Goal: Task Accomplishment & Management: Use online tool/utility

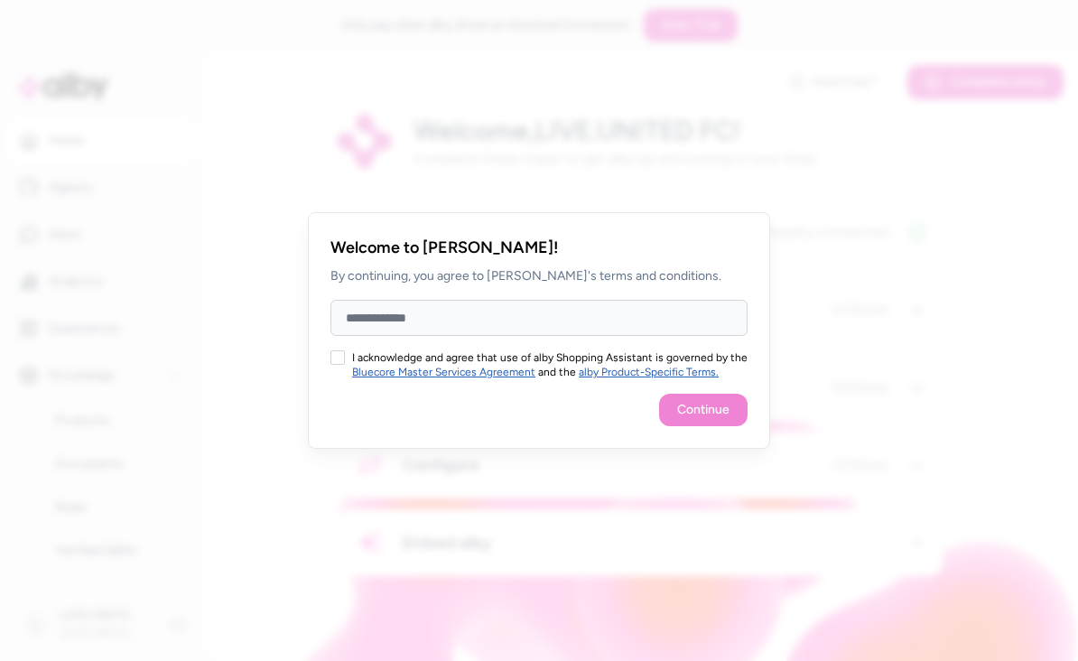
click at [662, 317] on input "Full Name" at bounding box center [538, 318] width 417 height 36
type input "**********"
click at [324, 360] on div "**********" at bounding box center [539, 330] width 462 height 236
click at [338, 353] on button "I acknowledge and agree that use of alby Shopping Assistant is governed by the …" at bounding box center [337, 357] width 14 height 14
click at [718, 413] on button "Continue" at bounding box center [703, 410] width 88 height 32
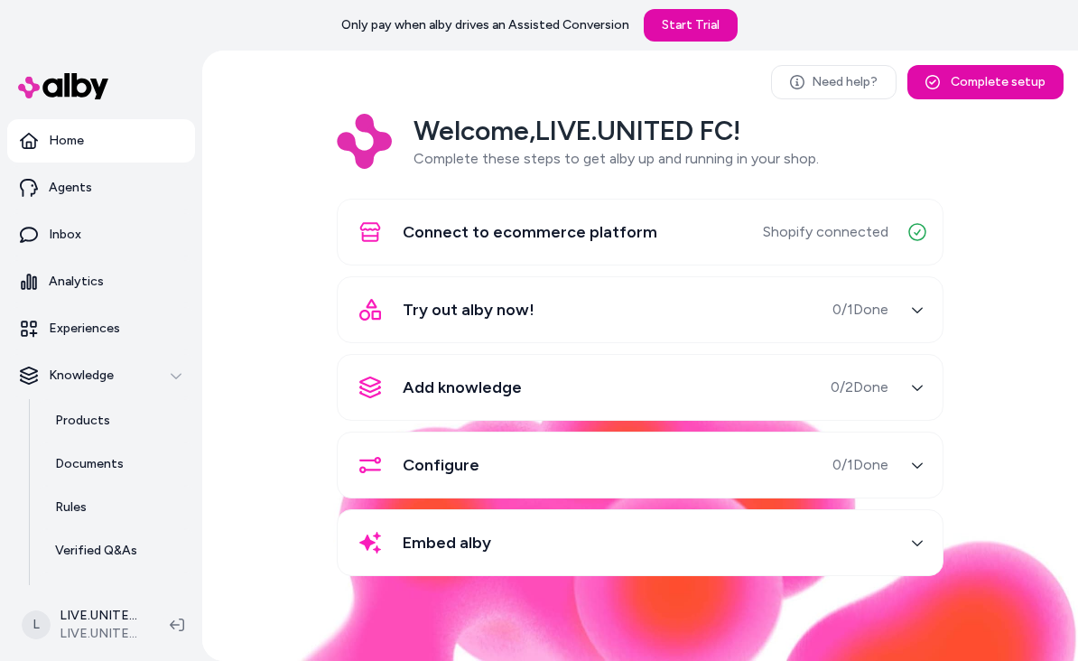
click at [914, 310] on icon "button" at bounding box center [917, 309] width 13 height 13
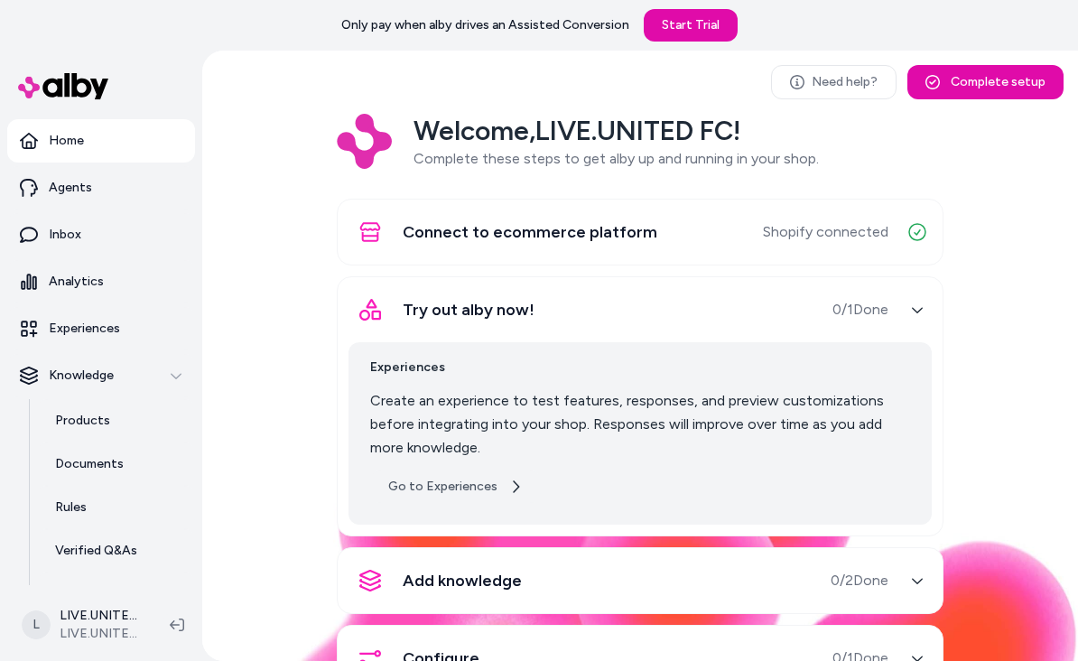
click at [427, 480] on link "Go to Experiences" at bounding box center [455, 486] width 171 height 32
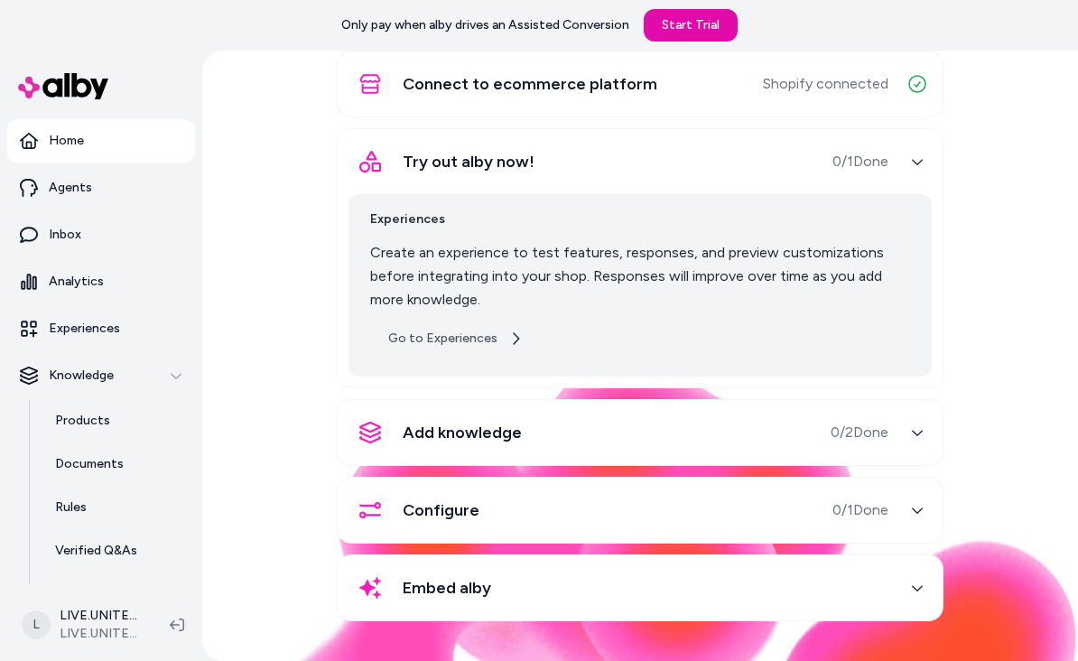
scroll to position [147, 0]
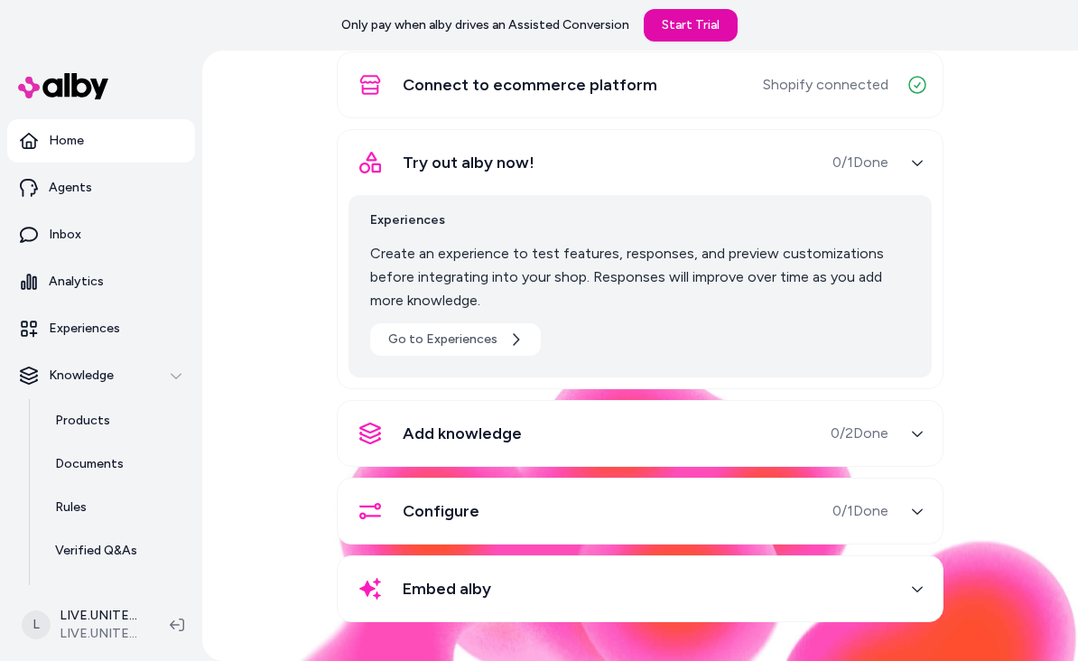
click at [919, 448] on button "Add knowledge 0 / 2 Done" at bounding box center [639, 433] width 583 height 43
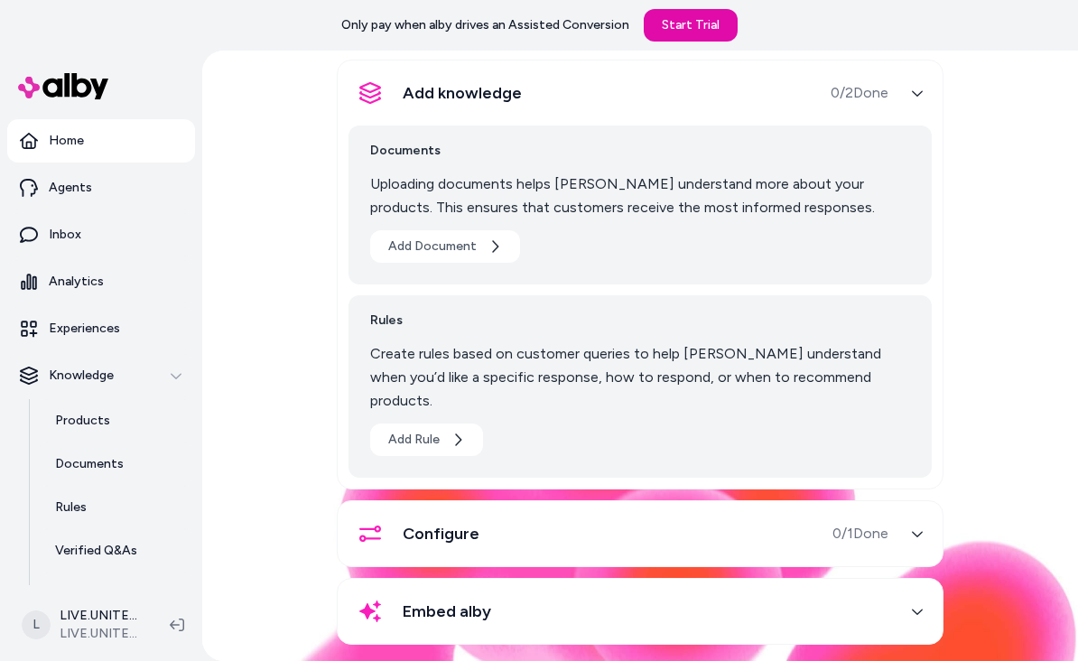
scroll to position [293, 0]
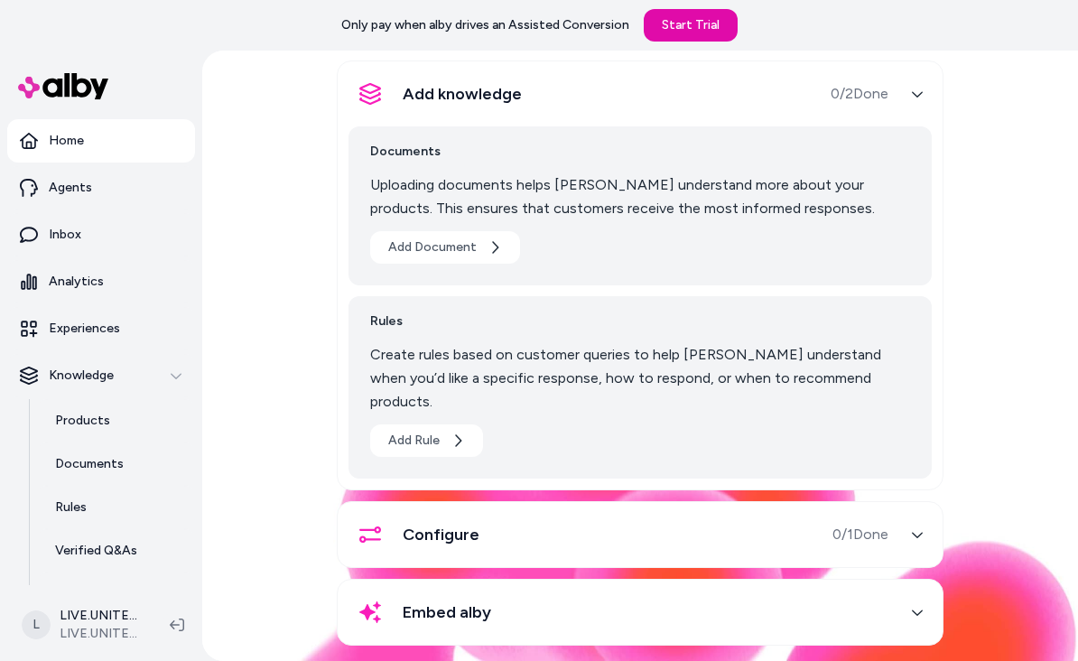
click at [911, 520] on div "button" at bounding box center [917, 534] width 29 height 29
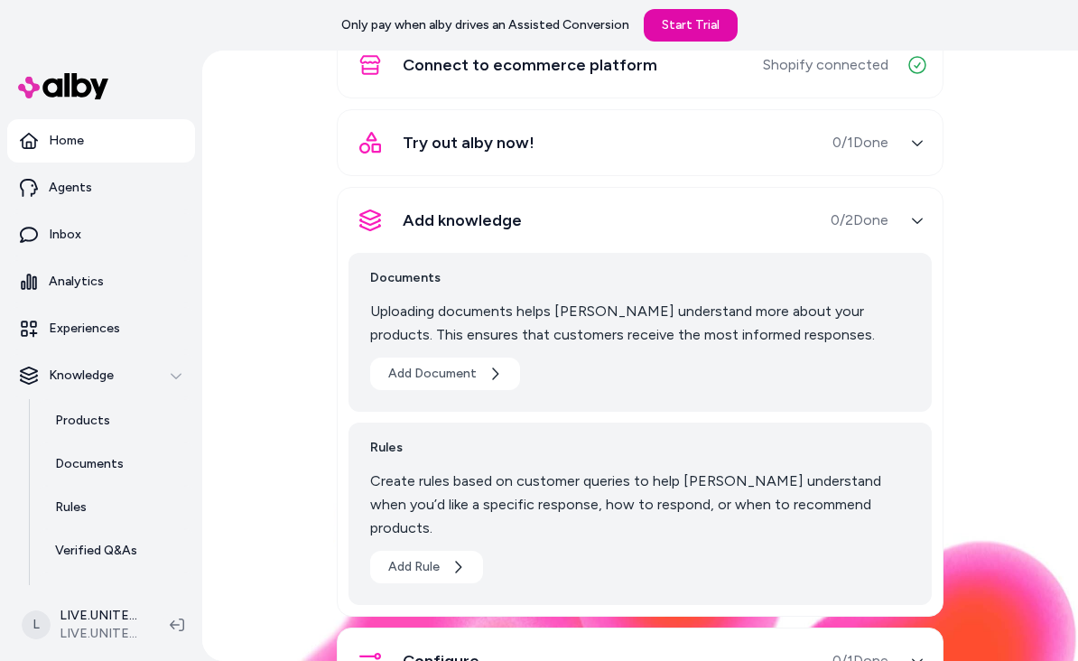
scroll to position [124, 0]
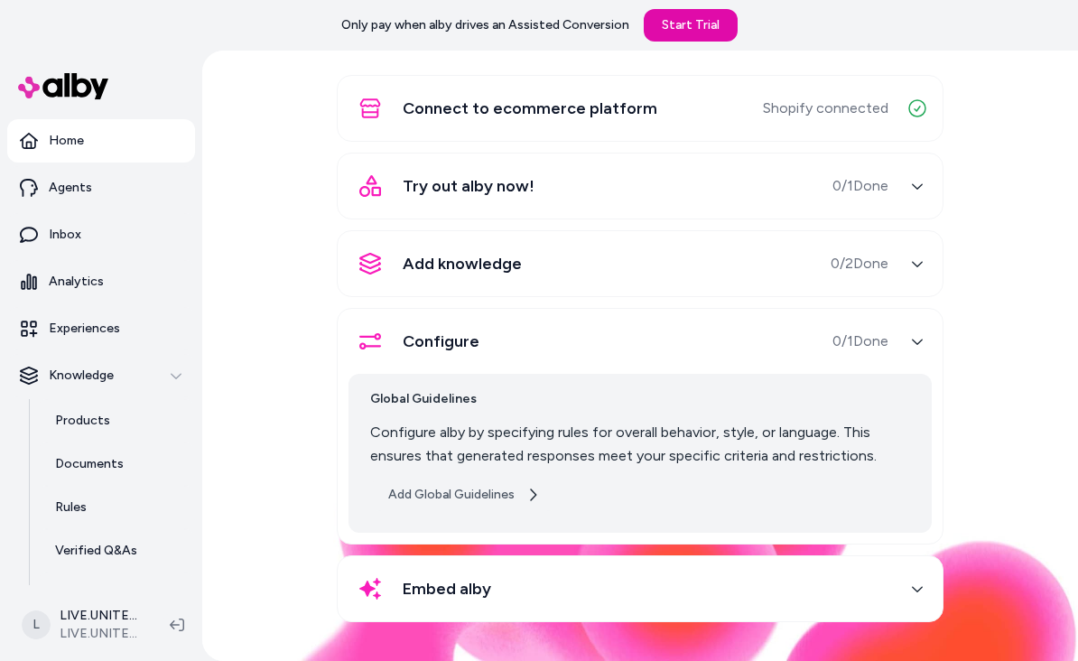
click at [525, 499] on icon "button" at bounding box center [532, 494] width 14 height 14
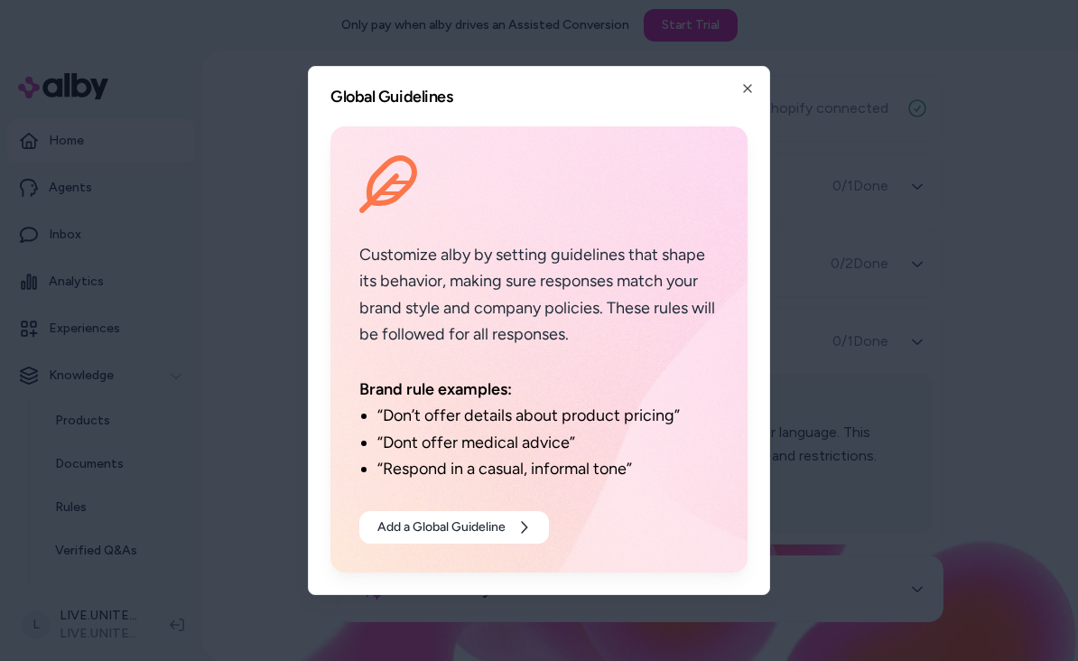
click at [671, 310] on p "Customize alby by setting guidelines that shape its behavior, making sure respo…" at bounding box center [538, 295] width 359 height 106
click at [533, 531] on button "Add a Global Guideline" at bounding box center [454, 527] width 190 height 32
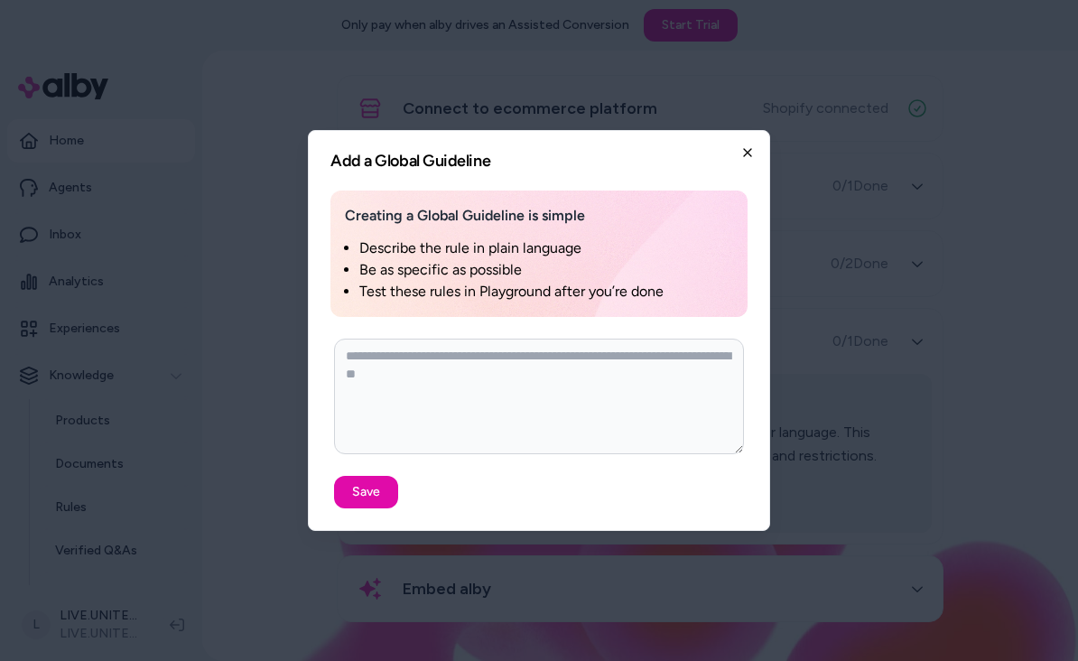
click at [752, 152] on icon "button" at bounding box center [747, 152] width 14 height 14
type textarea "*"
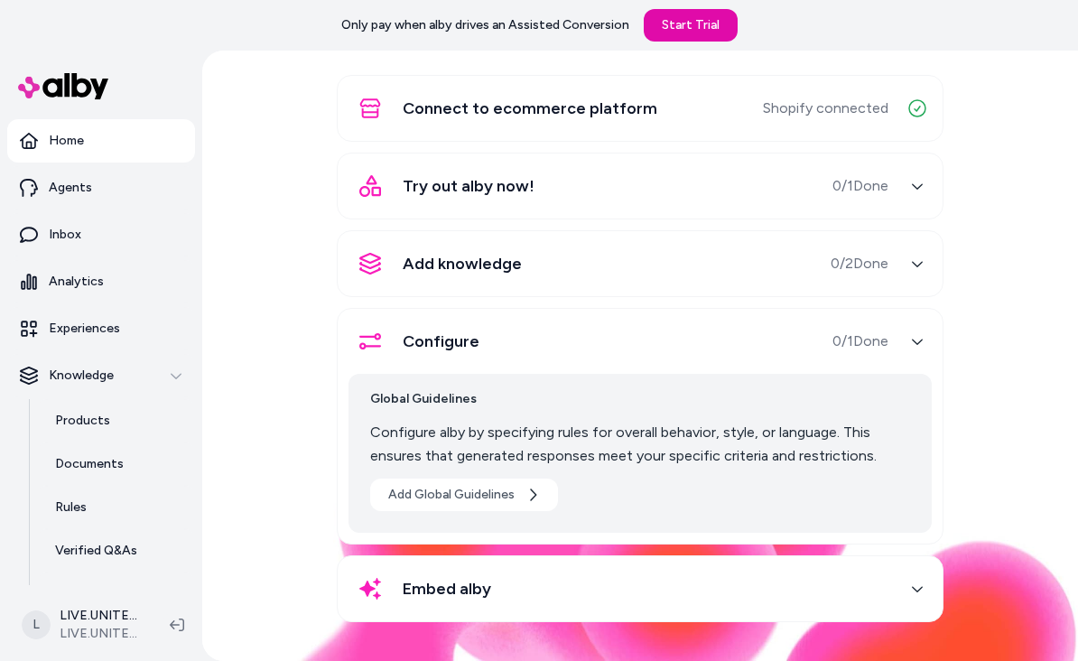
scroll to position [51, 0]
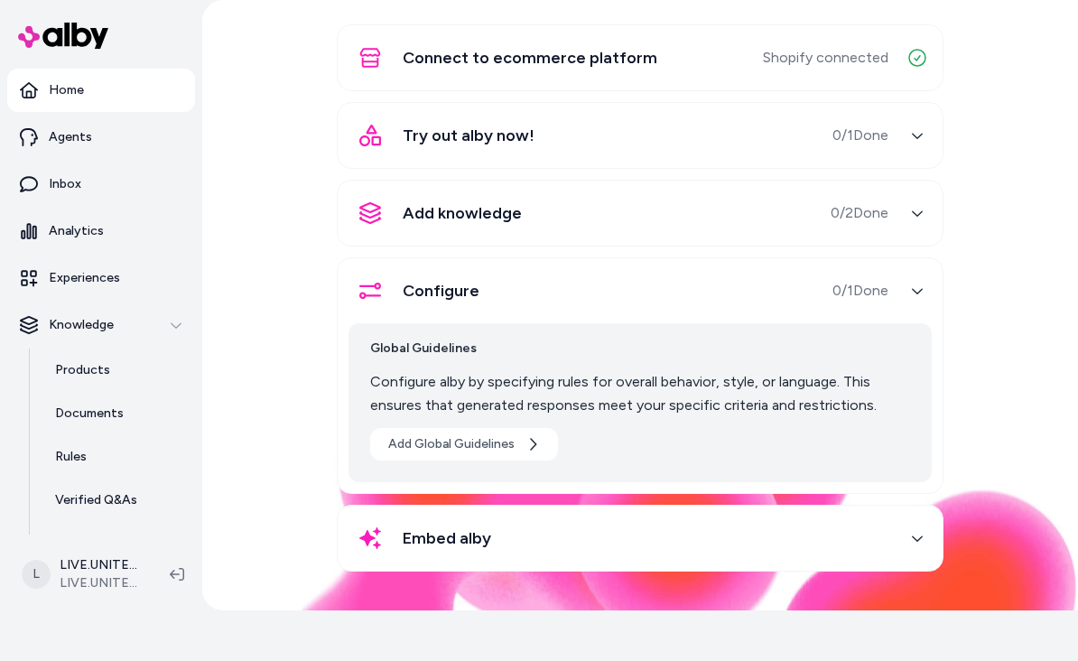
click at [501, 552] on div "Embed alby" at bounding box center [618, 537] width 540 height 43
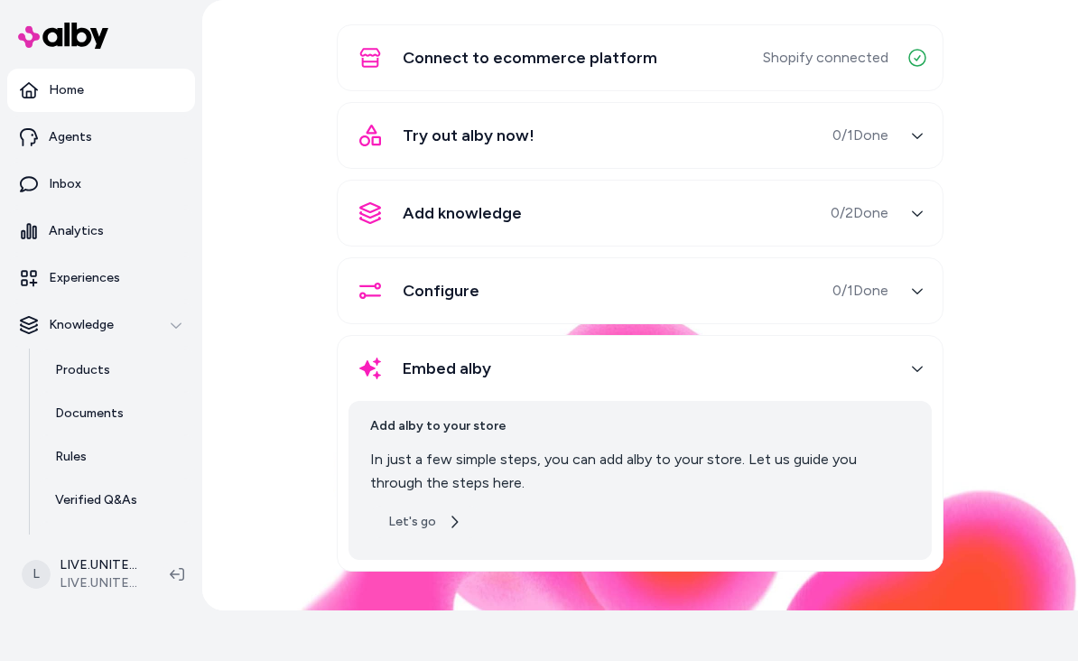
click at [452, 533] on button "Let's go" at bounding box center [424, 521] width 109 height 32
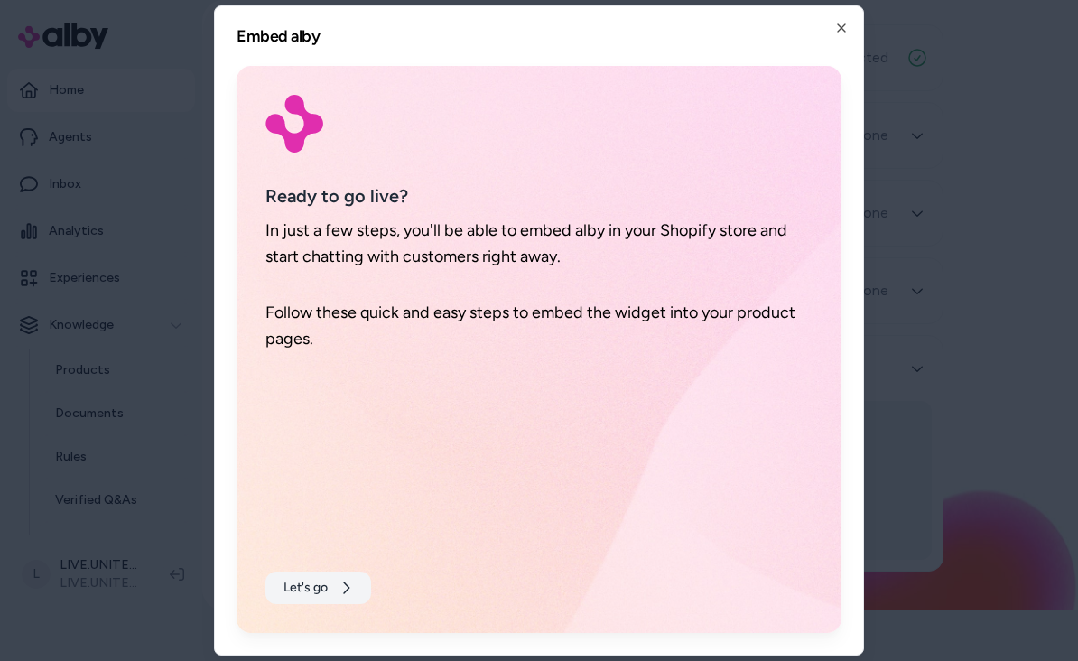
click at [334, 587] on button "Let's go" at bounding box center [318, 587] width 106 height 32
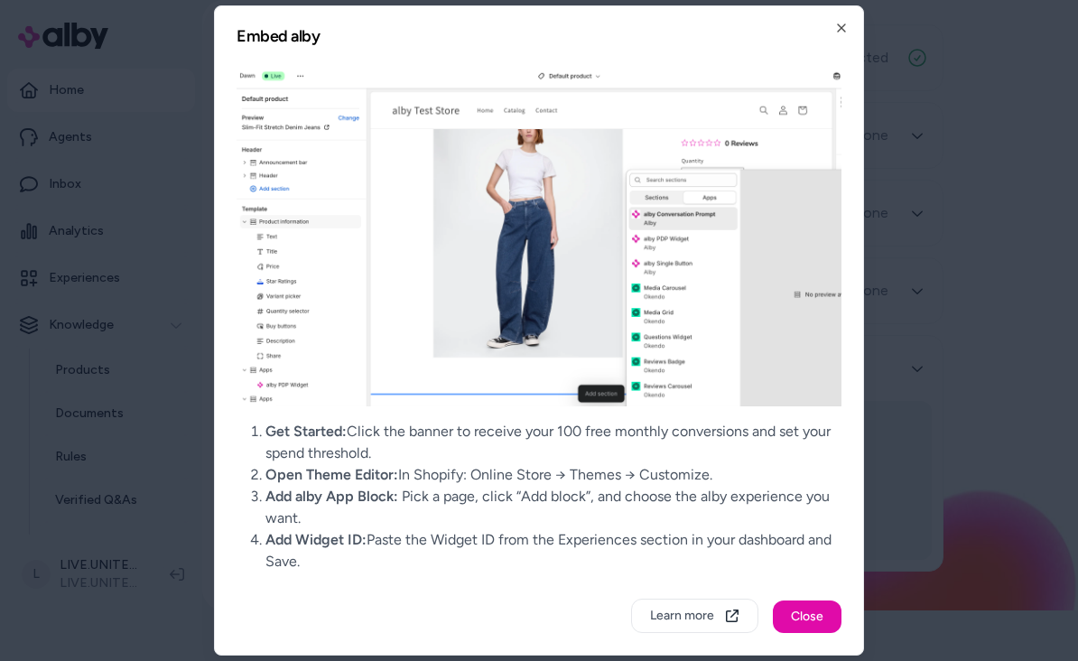
click at [847, 17] on div "Embed alby Get Started: Click the banner to receive your 100 free monthly conve…" at bounding box center [539, 330] width 650 height 650
click at [843, 23] on icon "button" at bounding box center [841, 28] width 14 height 14
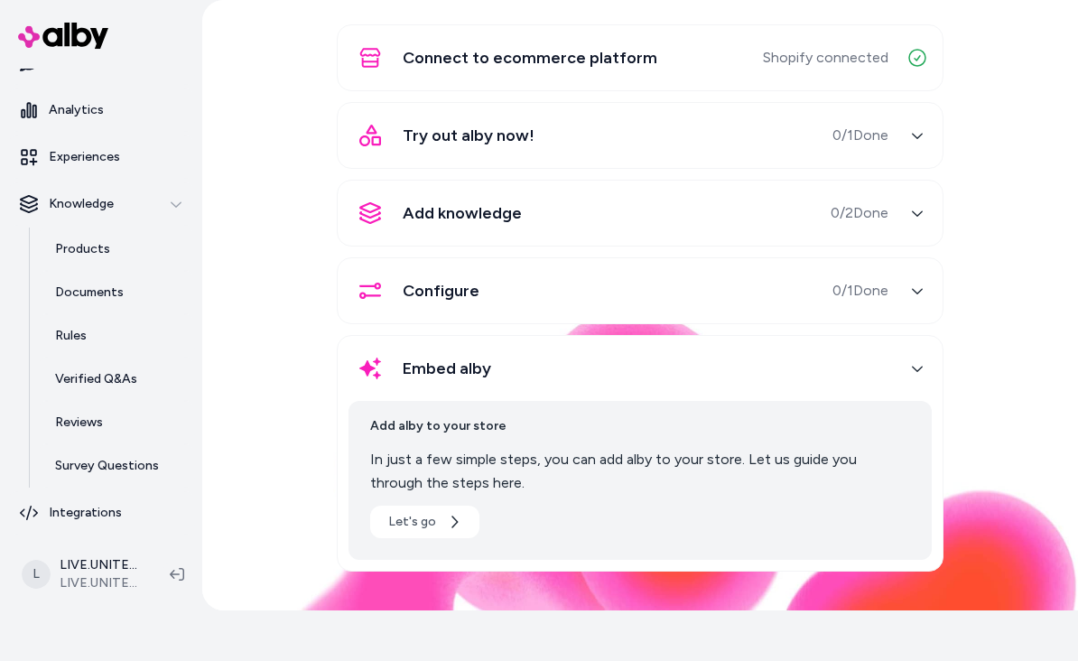
scroll to position [121, 0]
click at [181, 579] on icon at bounding box center [177, 574] width 14 height 14
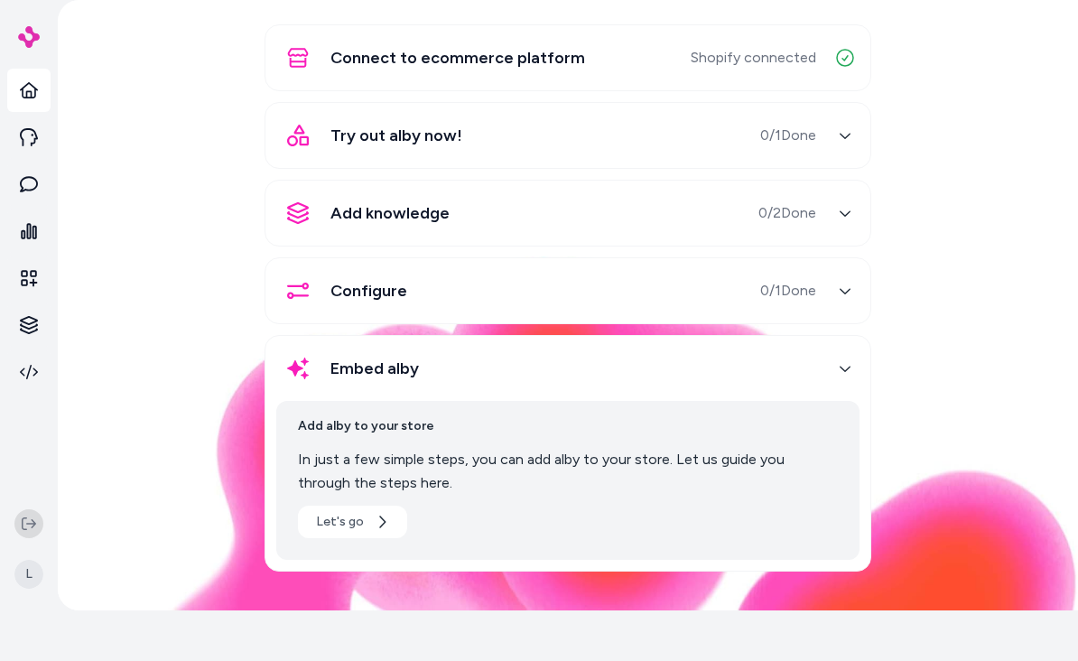
scroll to position [0, 0]
click at [364, 525] on button "Let's go" at bounding box center [352, 521] width 109 height 32
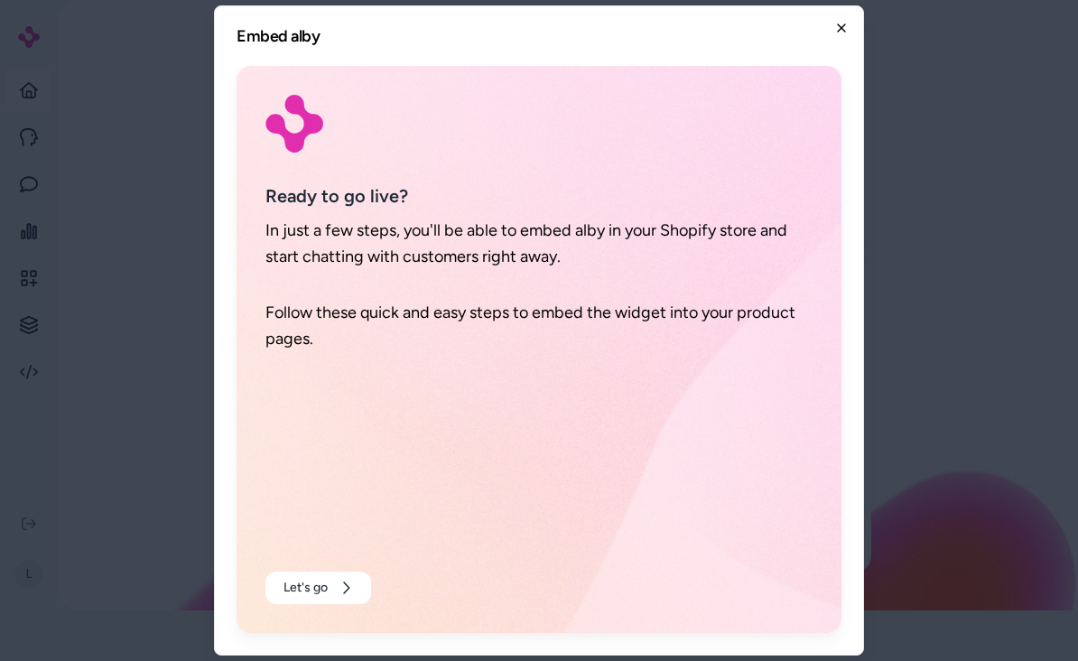
click at [834, 25] on icon "button" at bounding box center [841, 28] width 14 height 14
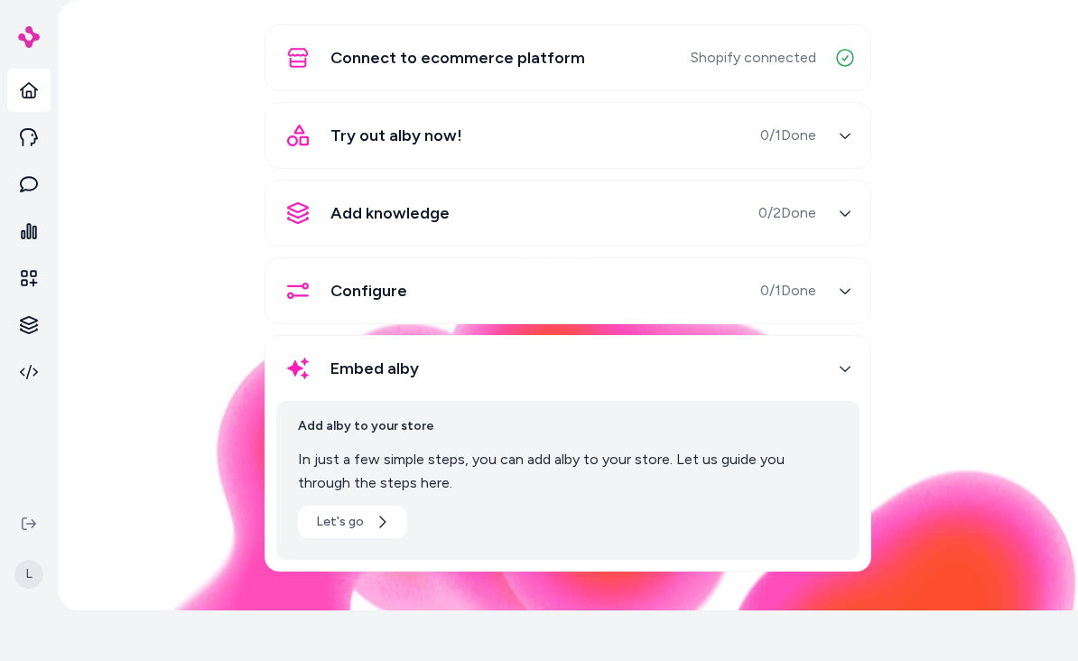
click at [30, 87] on icon at bounding box center [29, 90] width 18 height 18
click at [25, 239] on icon at bounding box center [29, 231] width 18 height 18
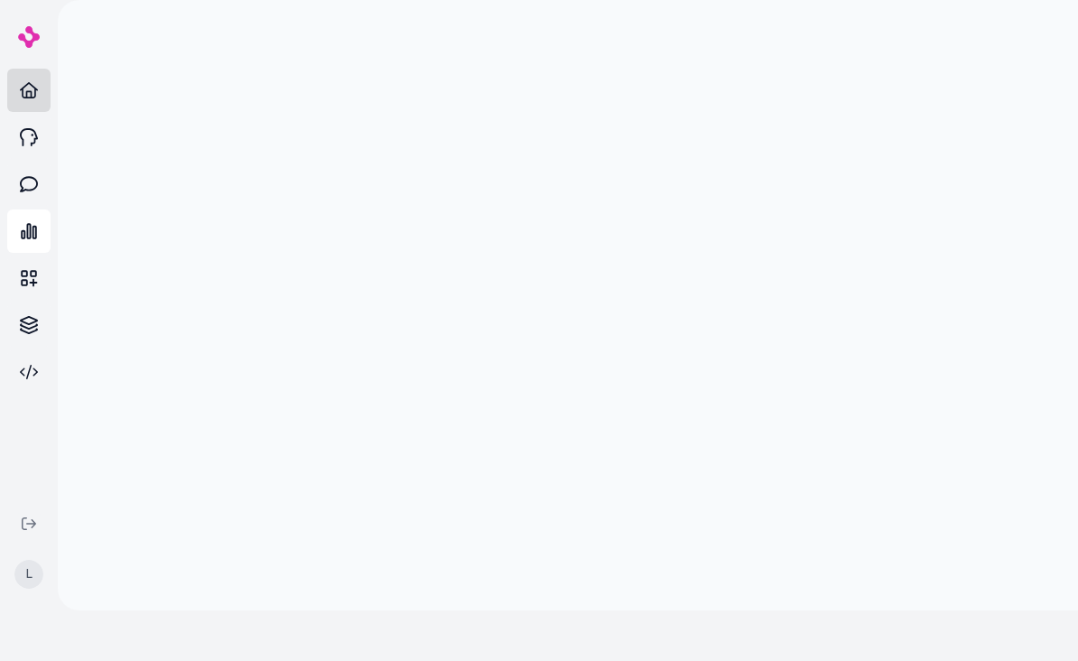
click at [21, 79] on link at bounding box center [28, 90] width 43 height 43
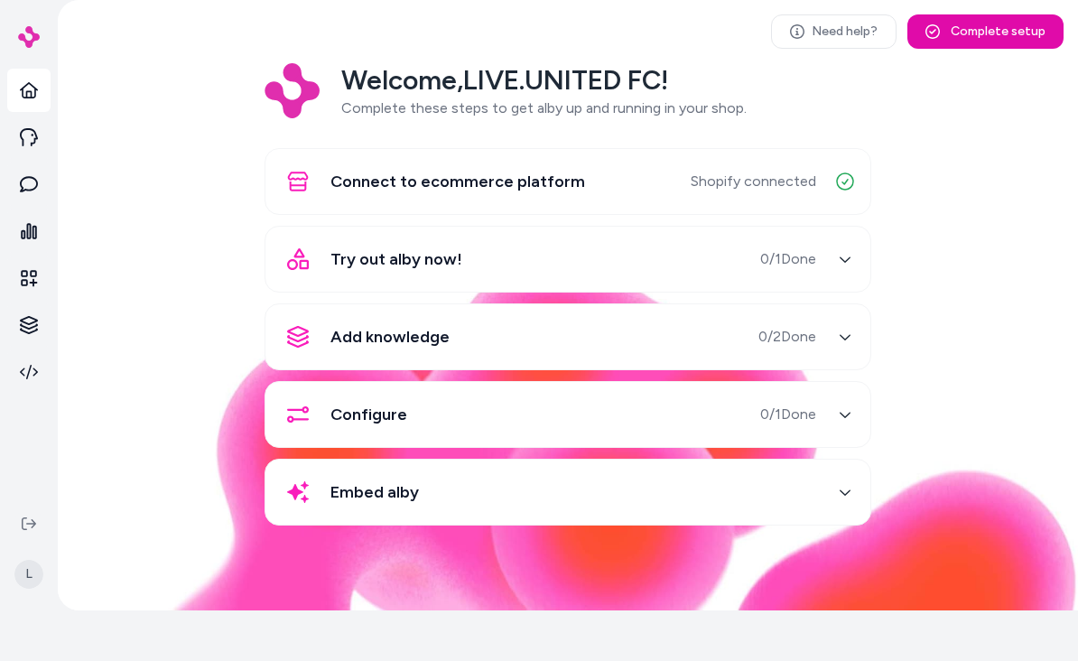
click at [23, 42] on img at bounding box center [29, 37] width 22 height 22
click at [17, 139] on link at bounding box center [28, 137] width 43 height 43
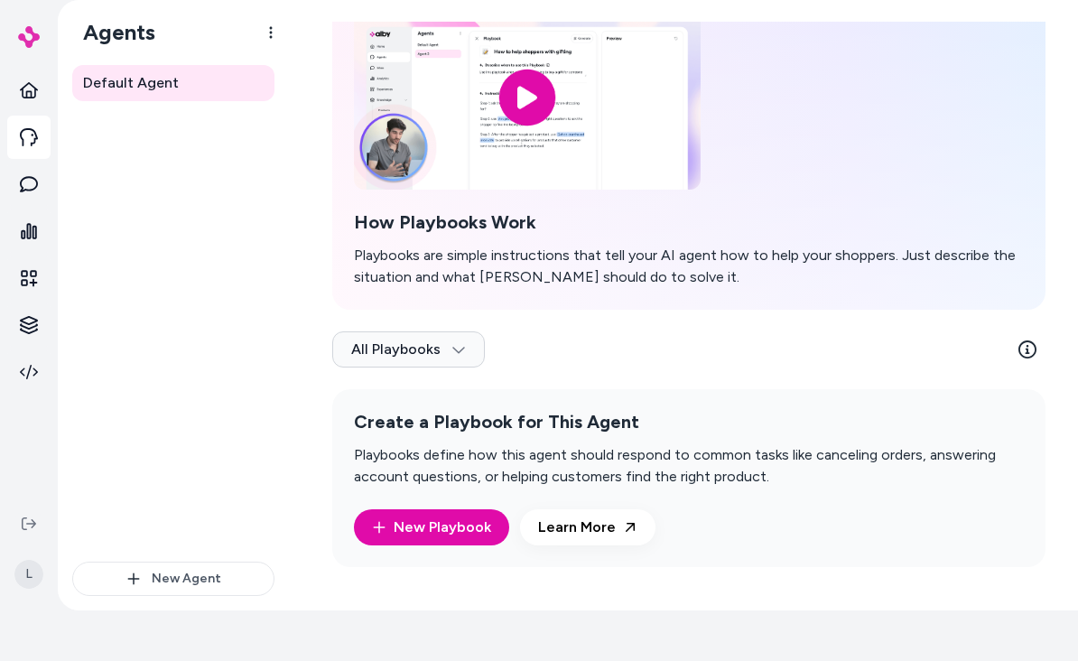
scroll to position [18, 0]
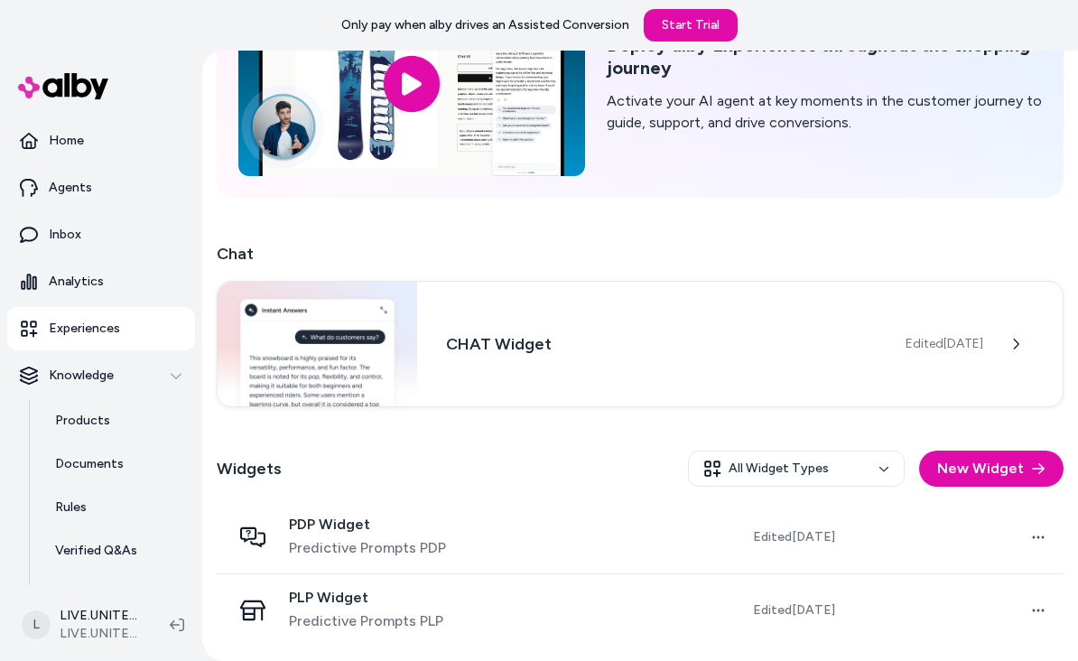
scroll to position [156, 0]
click at [1023, 471] on button "New Widget" at bounding box center [991, 468] width 144 height 36
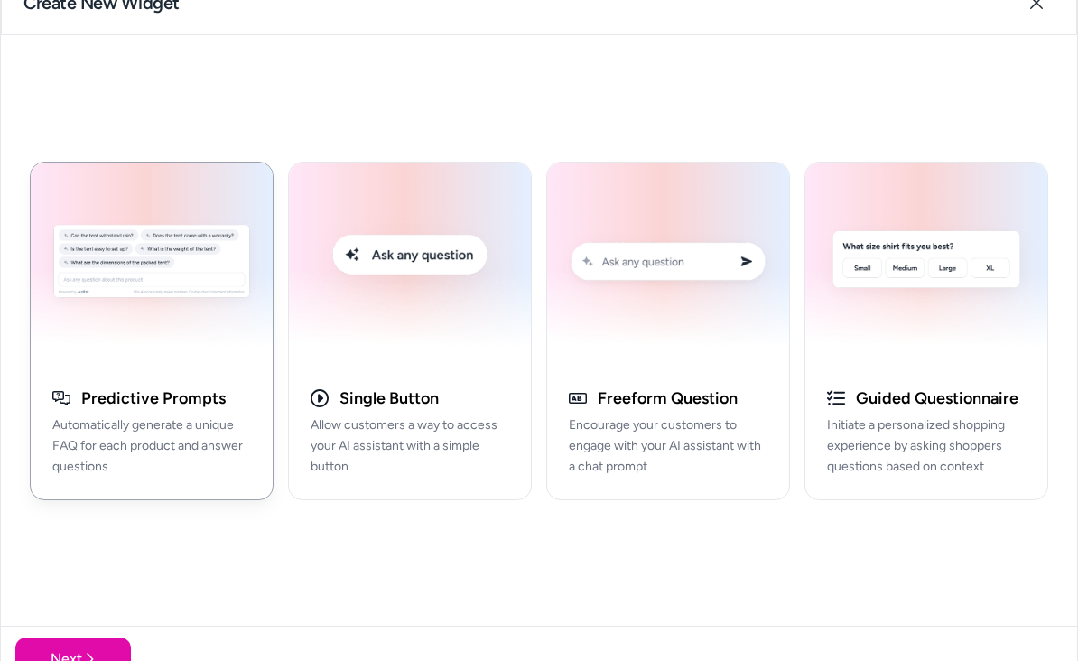
click at [80, 269] on img "button" at bounding box center [152, 264] width 220 height 182
click at [89, 642] on button "Next" at bounding box center [73, 658] width 116 height 43
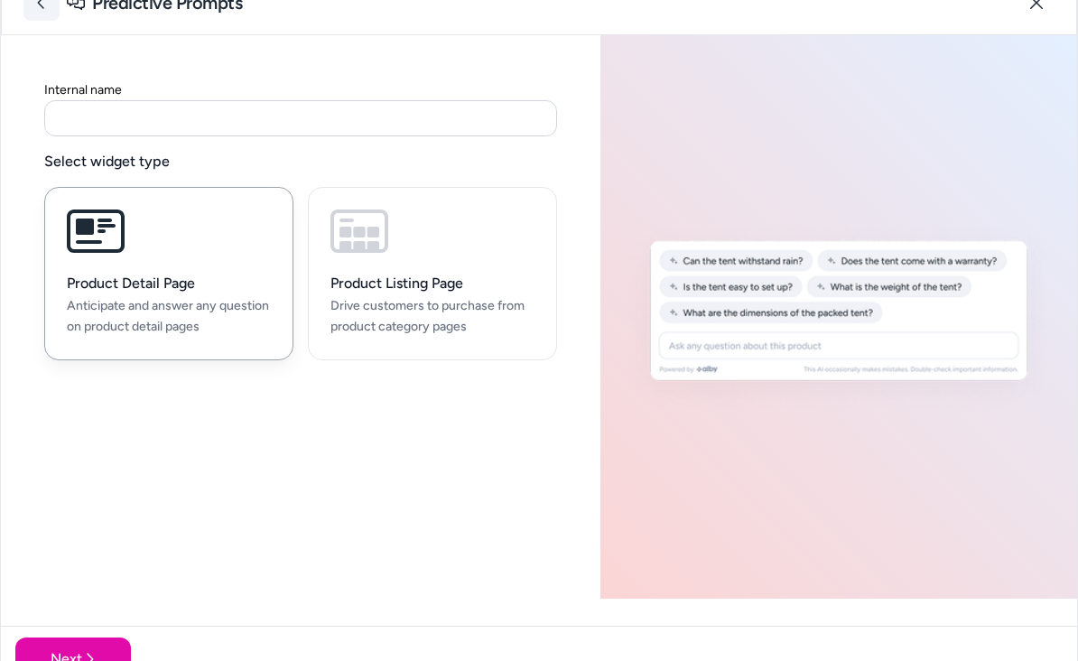
click at [37, 0] on icon at bounding box center [41, 2] width 14 height 14
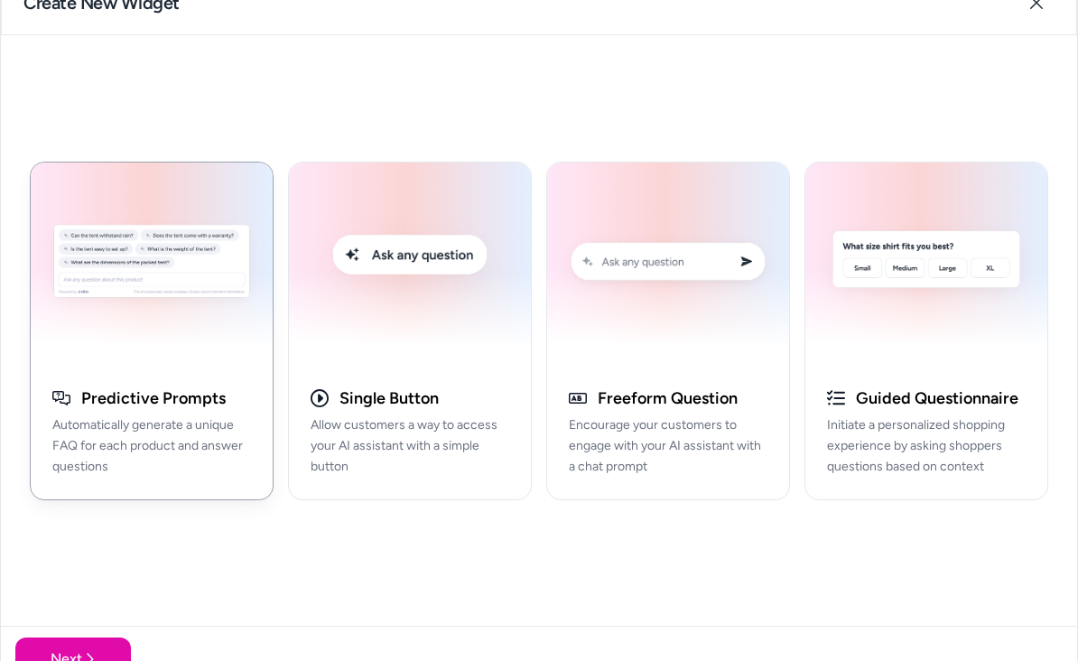
click at [113, 384] on div "Predictive Prompts Automatically generate a unique FAQ for each product and ans…" at bounding box center [152, 440] width 242 height 118
click at [94, 644] on button "Next" at bounding box center [73, 658] width 116 height 43
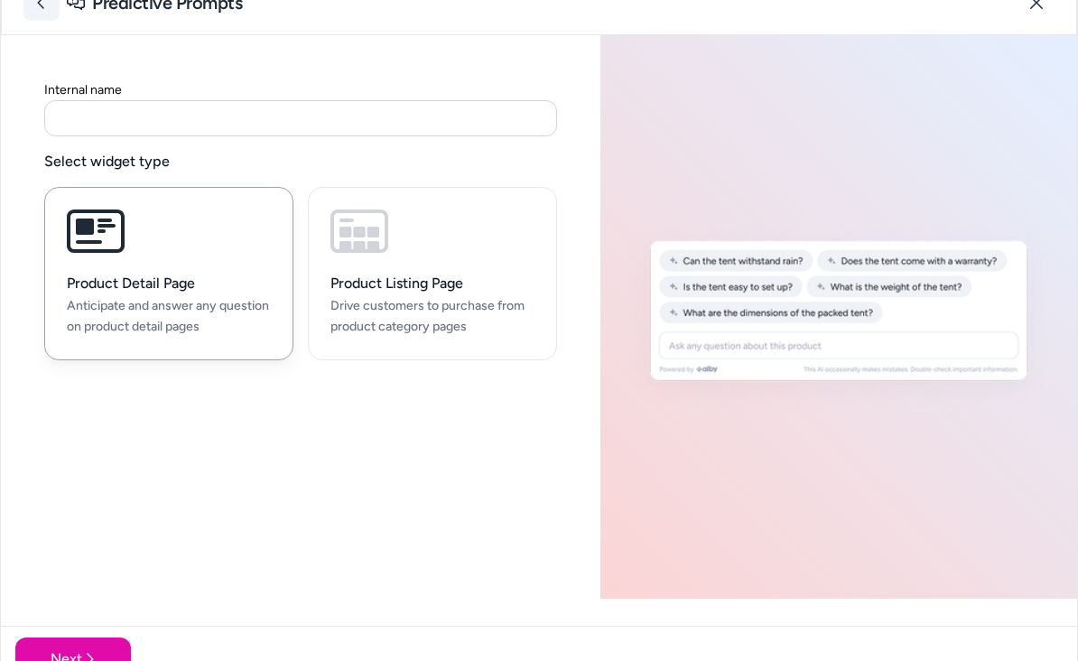
click at [40, 5] on icon at bounding box center [41, 2] width 14 height 14
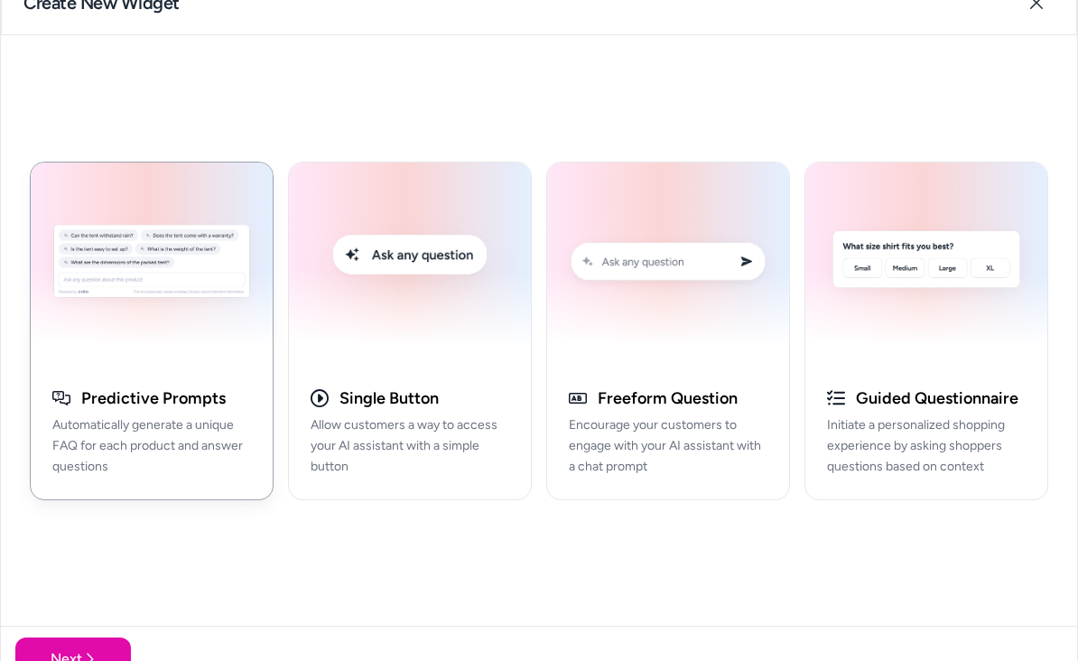
click at [64, 236] on img "button" at bounding box center [152, 264] width 220 height 182
click at [75, 245] on img "button" at bounding box center [152, 264] width 220 height 182
click at [479, 307] on div "button" at bounding box center [410, 264] width 242 height 204
click at [79, 648] on button "Next" at bounding box center [73, 658] width 116 height 43
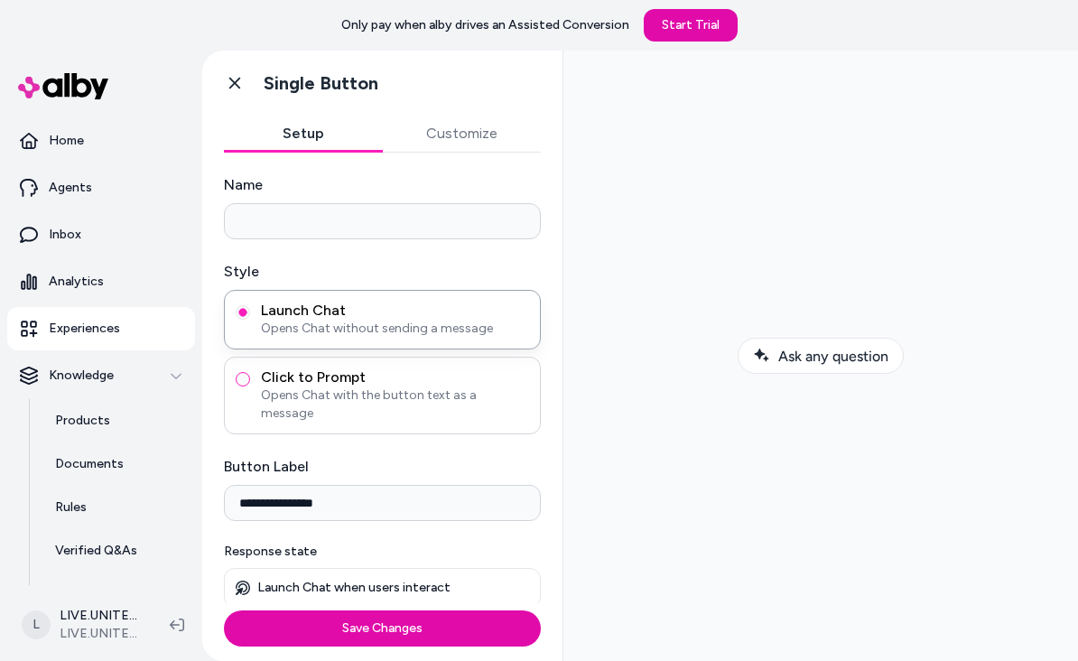
click at [240, 384] on button "Click to Prompt Opens Chat with the button text as a message" at bounding box center [243, 379] width 14 height 14
click at [240, 314] on button "Launch Chat Opens Chat without sending a message" at bounding box center [243, 312] width 14 height 14
click at [247, 377] on button "Click to Prompt Opens Chat with the button text as a message" at bounding box center [243, 379] width 14 height 14
click at [231, 316] on div "Launch Chat Opens Chat without sending a message" at bounding box center [382, 320] width 317 height 60
click at [248, 297] on div "Launch Chat Opens Chat without sending a message" at bounding box center [382, 320] width 317 height 60
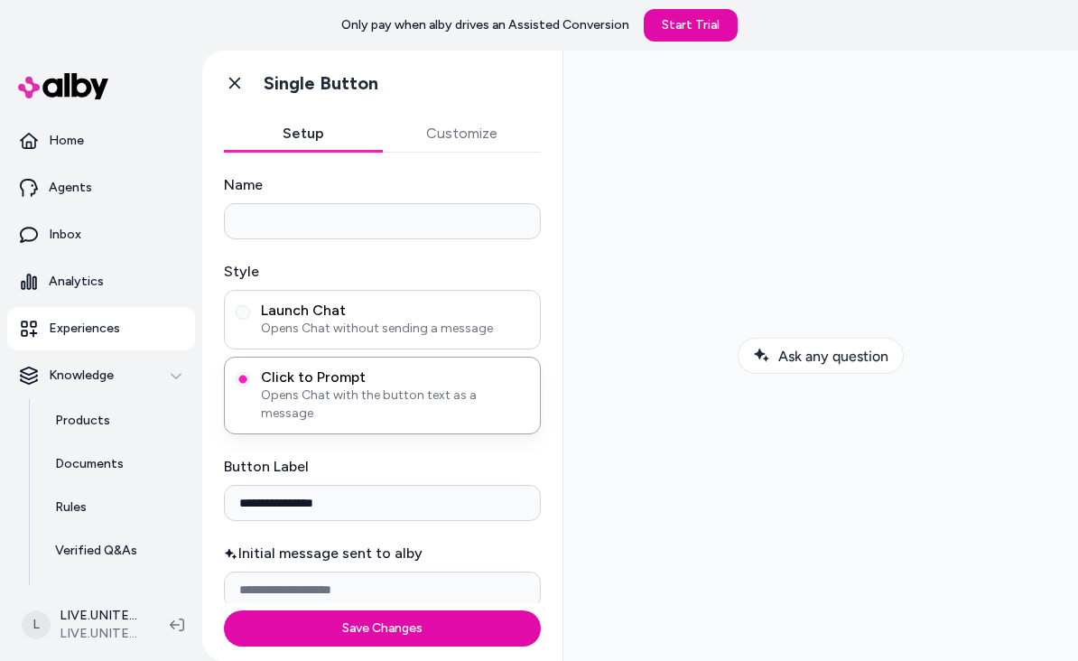
click at [245, 302] on label "Launch Chat Opens Chat without sending a message" at bounding box center [382, 319] width 293 height 36
click at [245, 305] on button "Launch Chat Opens Chat without sending a message" at bounding box center [243, 312] width 14 height 14
click at [236, 379] on button "Click to Prompt Opens Chat with the button text as a message" at bounding box center [243, 379] width 14 height 14
click at [241, 317] on button "Launch Chat Opens Chat without sending a message" at bounding box center [243, 312] width 14 height 14
click at [237, 384] on button "Click to Prompt Opens Chat with the button text as a message" at bounding box center [243, 379] width 14 height 14
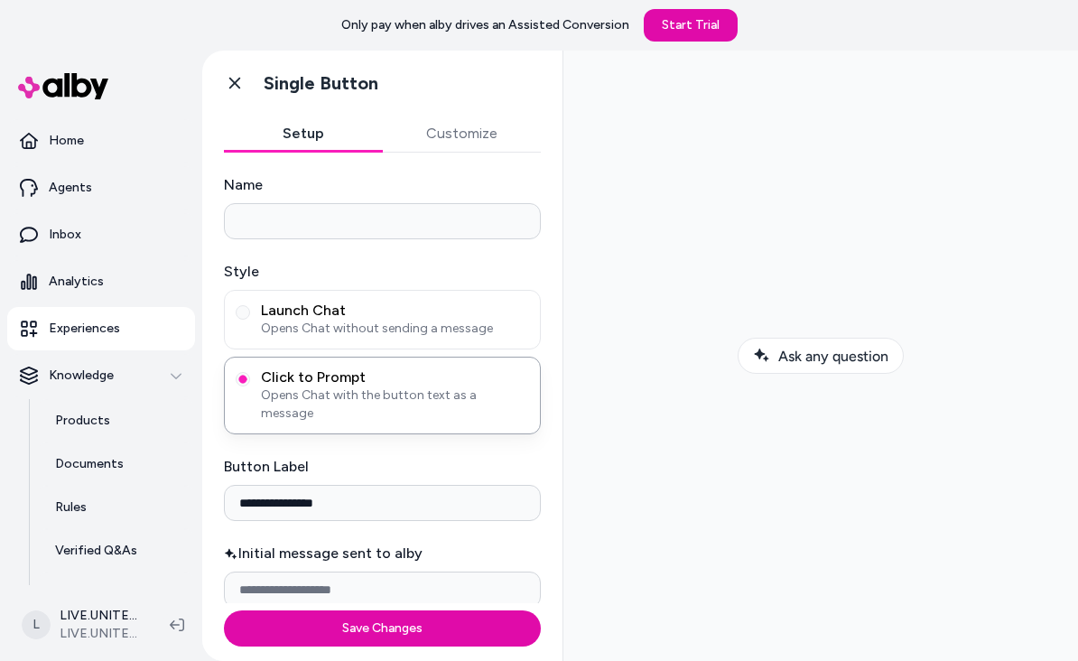
click at [440, 207] on input "Name" at bounding box center [382, 221] width 317 height 36
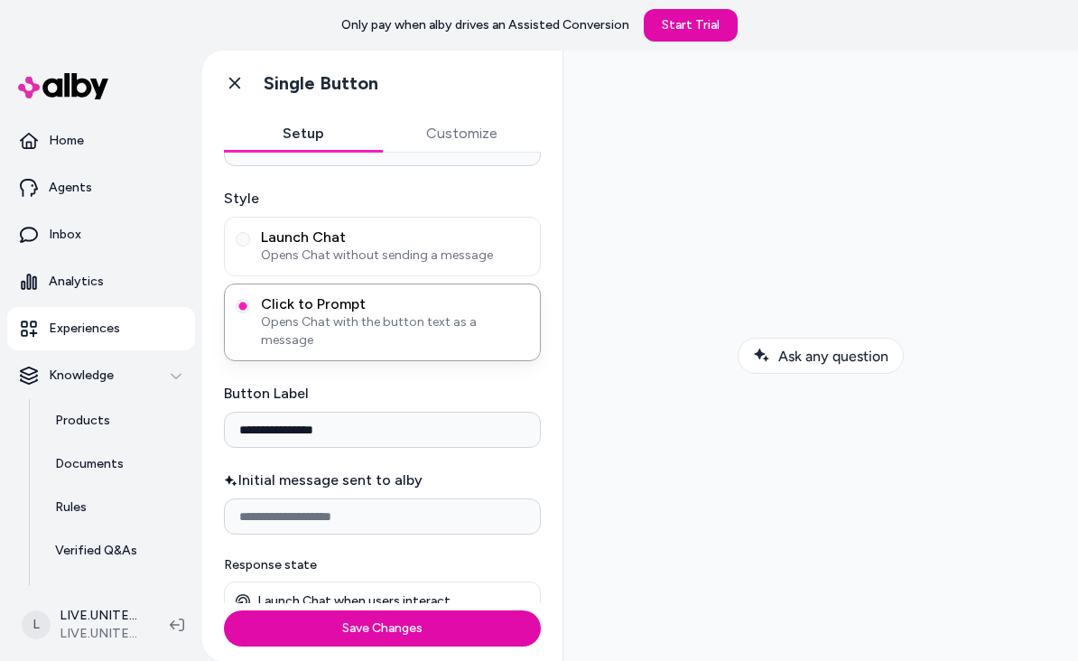
scroll to position [72, 0]
type input "******"
click at [244, 244] on button "Launch Chat Opens Chat without sending a message" at bounding box center [243, 240] width 14 height 14
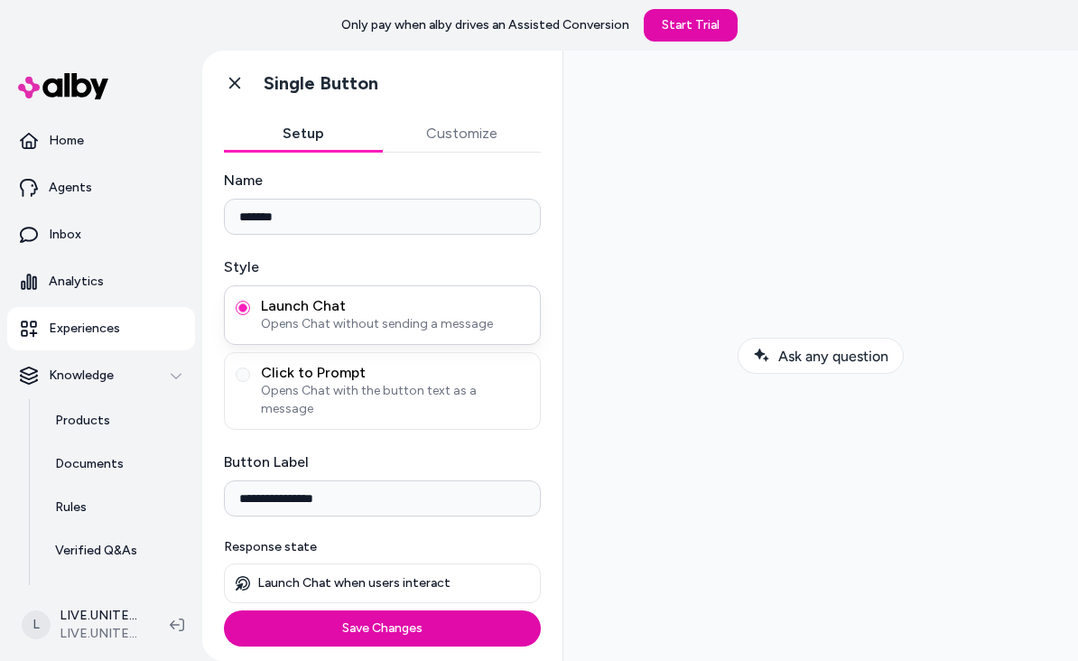
scroll to position [0, 0]
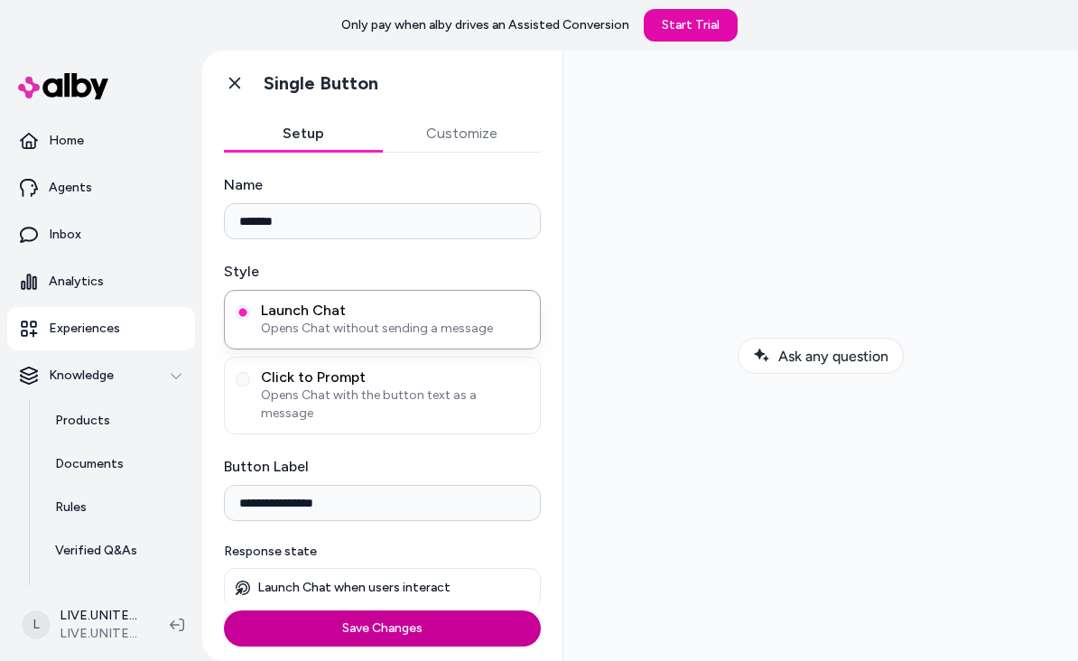
click at [417, 627] on button "Save Changes" at bounding box center [382, 628] width 317 height 36
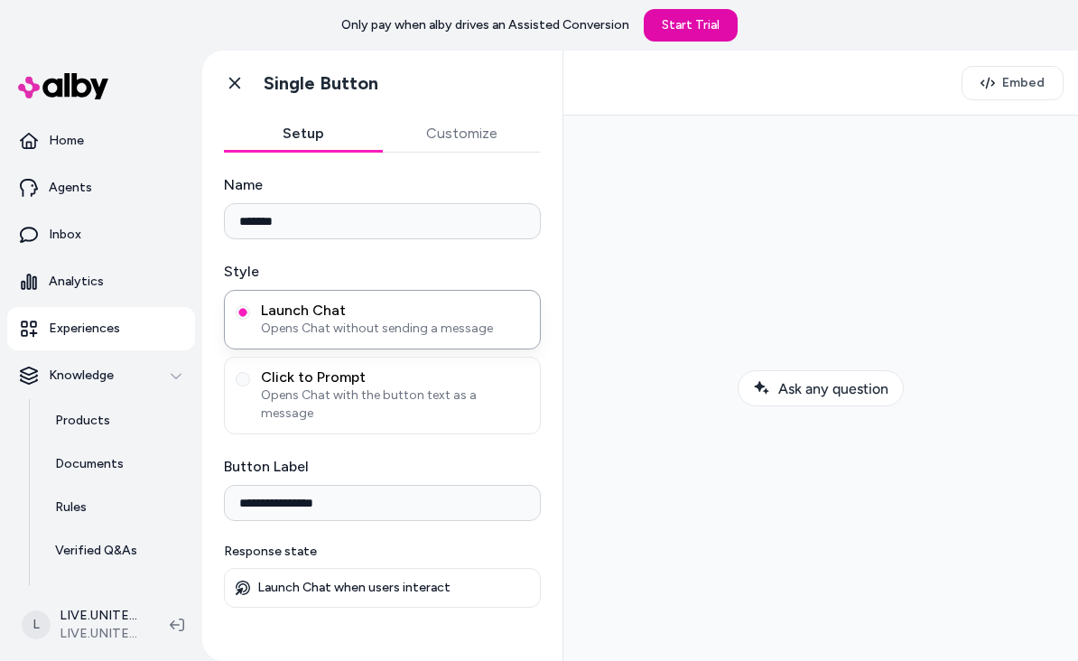
click at [440, 135] on button "Customize" at bounding box center [462, 134] width 159 height 36
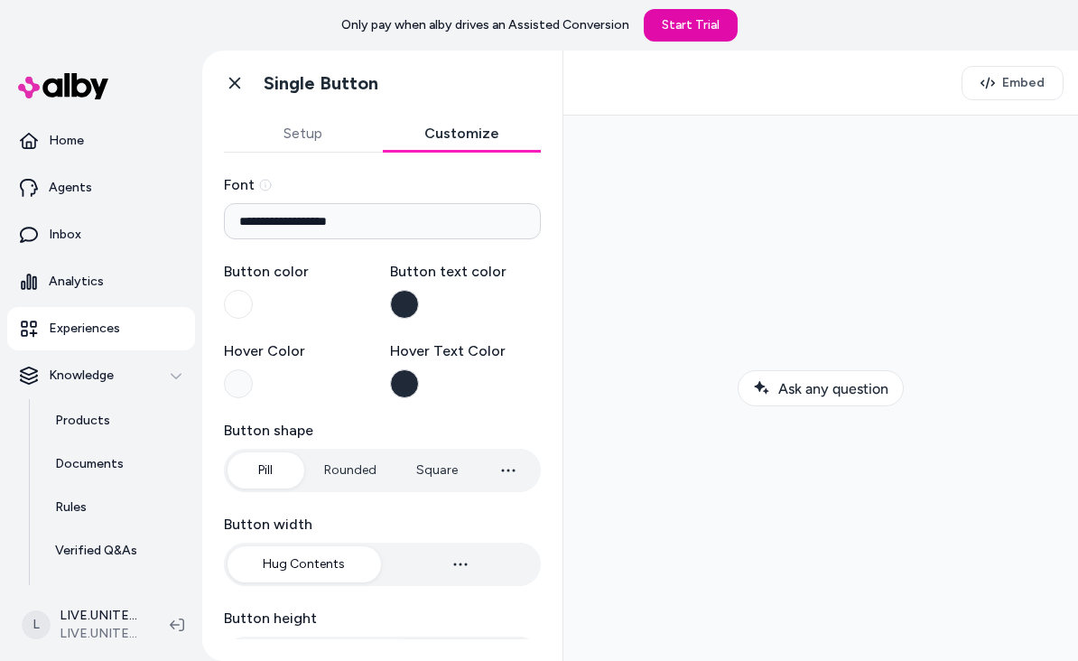
click at [243, 292] on button "Button color" at bounding box center [238, 304] width 29 height 29
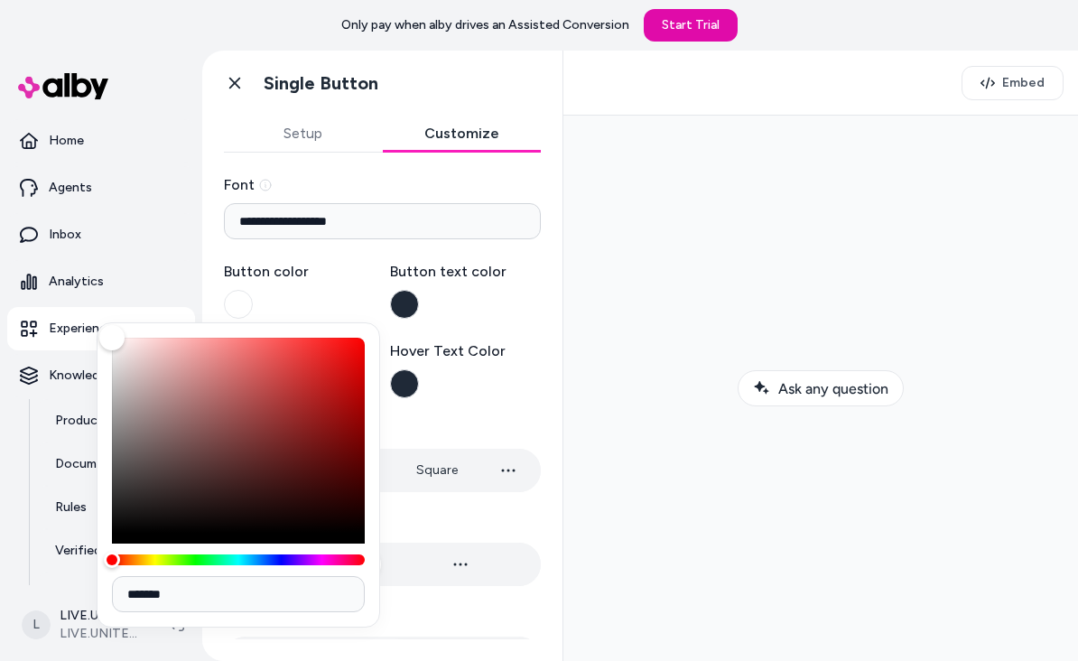
click at [287, 600] on input "*******" at bounding box center [238, 594] width 253 height 36
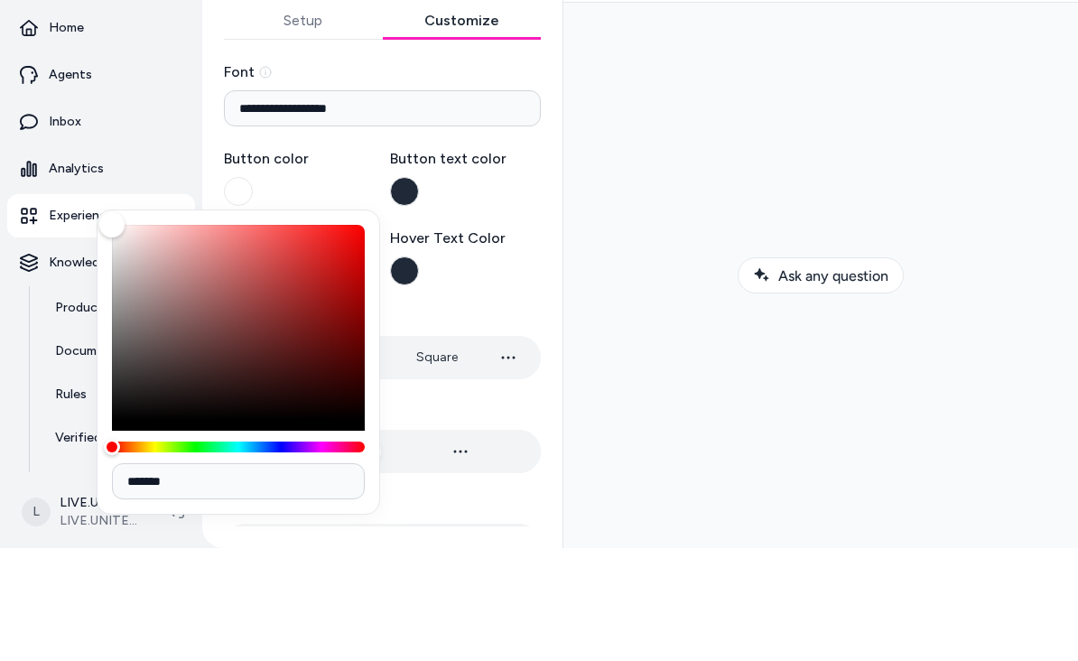
click at [255, 555] on body "**********" at bounding box center [539, 330] width 1078 height 661
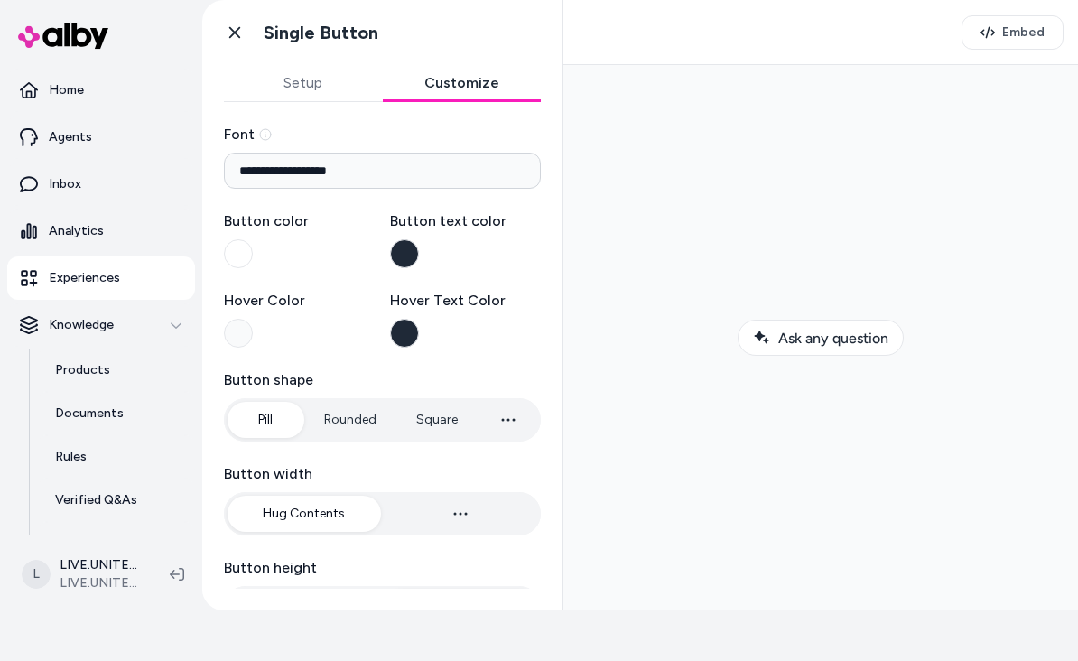
click at [412, 255] on button "Button text color" at bounding box center [404, 253] width 29 height 29
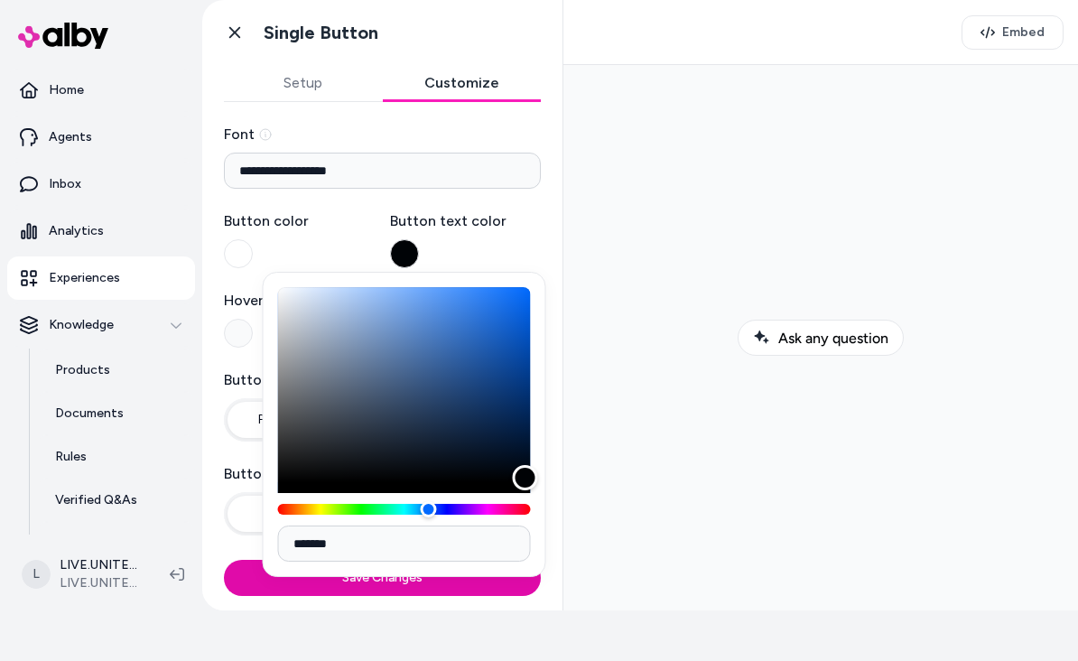
drag, startPoint x: 524, startPoint y: 473, endPoint x: 519, endPoint y: 457, distance: 17.1
click at [519, 457] on div "Color" at bounding box center [404, 384] width 253 height 195
click at [523, 470] on div "Color" at bounding box center [524, 477] width 25 height 25
click at [517, 453] on div "Color" at bounding box center [404, 384] width 253 height 195
click at [524, 470] on div "Color" at bounding box center [524, 477] width 25 height 25
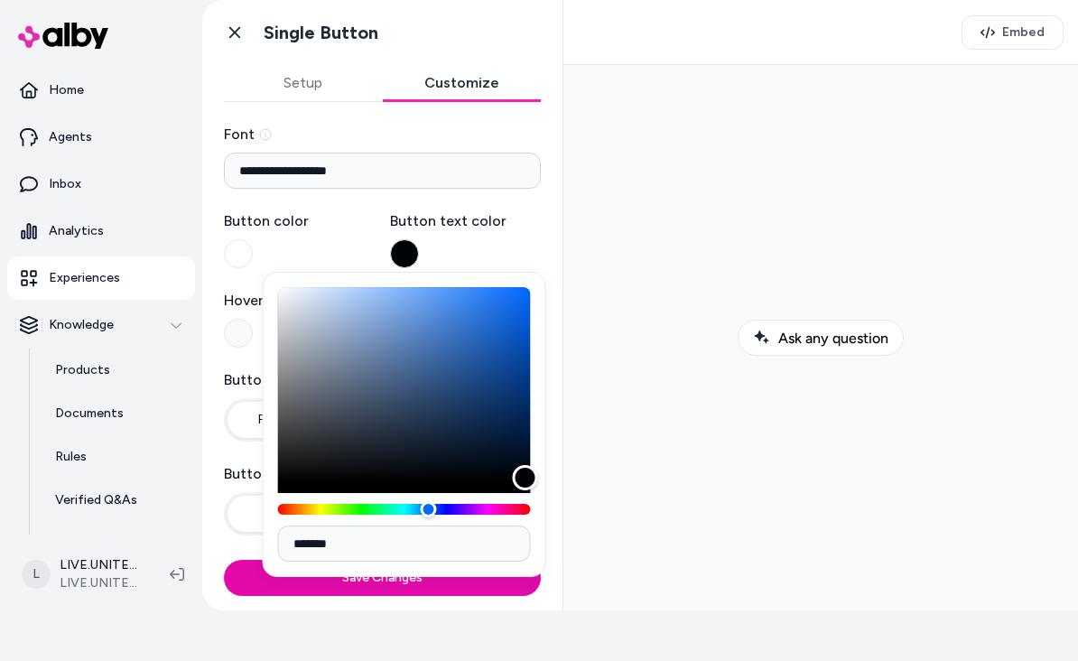
click at [669, 456] on div at bounding box center [821, 337] width 486 height 516
click at [536, 477] on div "Color" at bounding box center [530, 466] width 28 height 28
drag, startPoint x: 524, startPoint y: 468, endPoint x: 525, endPoint y: 440, distance: 27.1
click at [525, 440] on div "Color" at bounding box center [404, 384] width 253 height 195
click at [542, 455] on div "*******" at bounding box center [404, 424] width 283 height 305
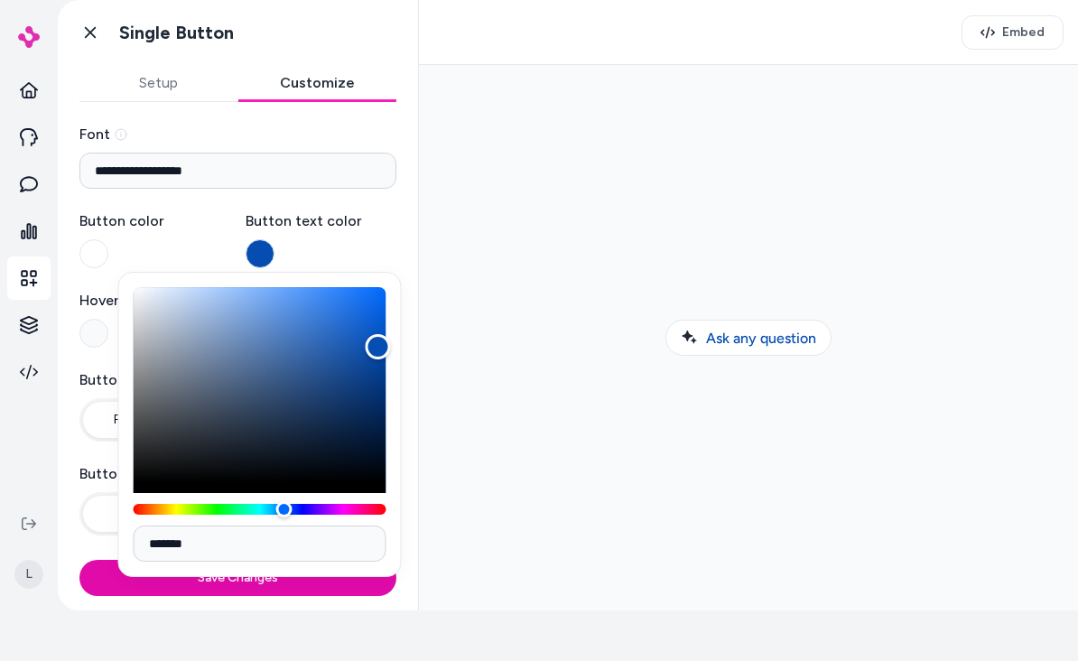
click at [318, 549] on input "*******" at bounding box center [260, 543] width 253 height 36
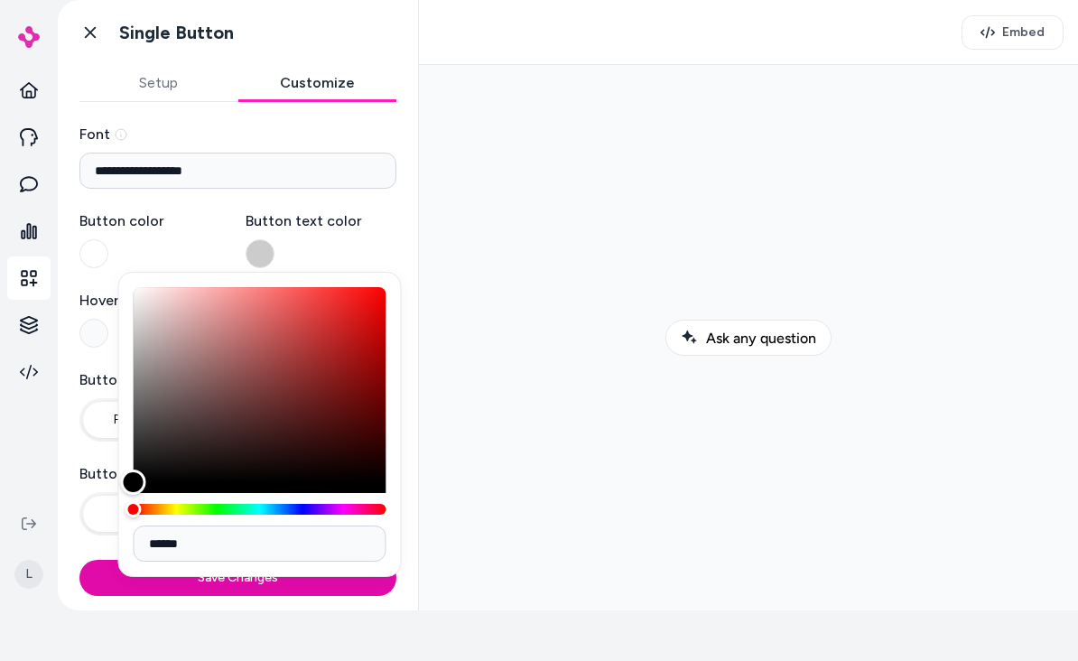
type input "*******"
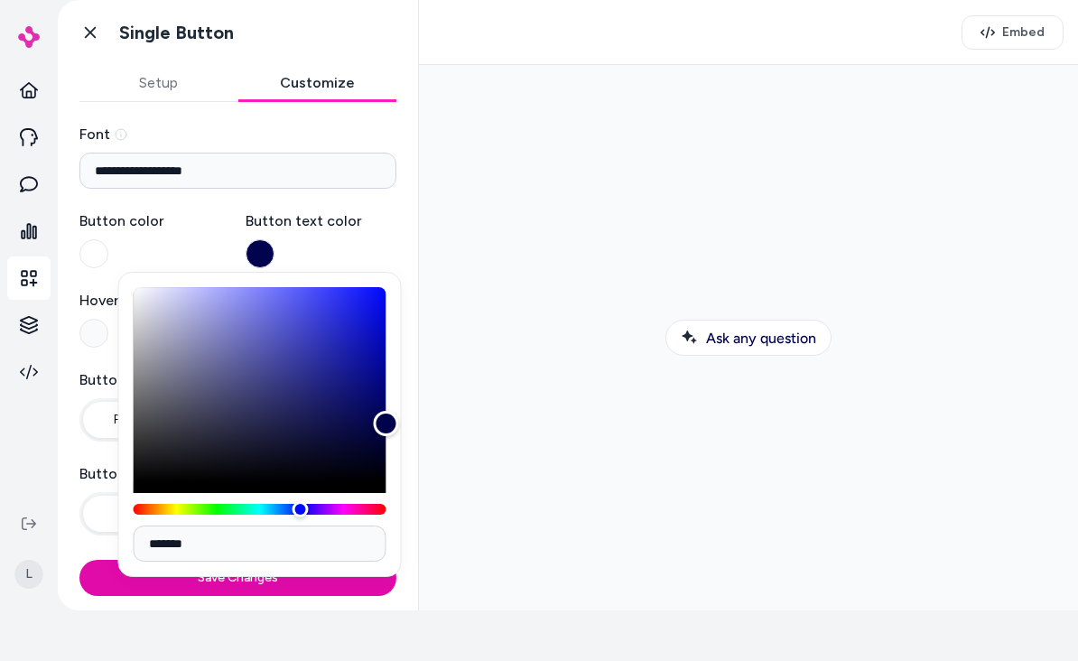
click at [695, 526] on div at bounding box center [748, 337] width 630 height 516
click at [223, 171] on input "**********" at bounding box center [237, 171] width 317 height 36
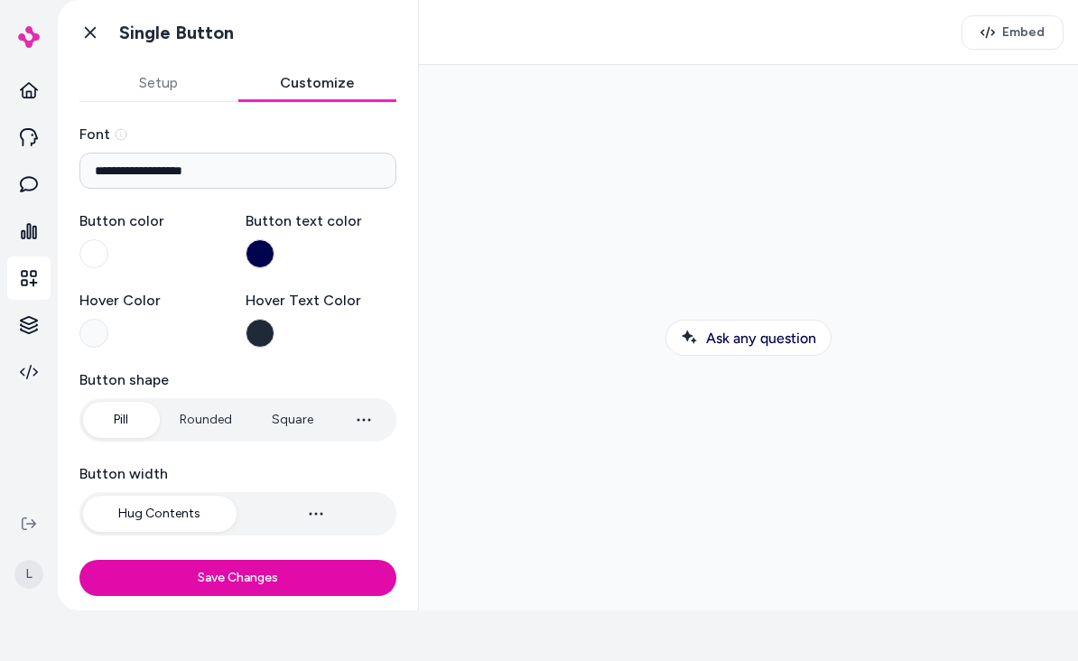
click at [141, 166] on input "**********" at bounding box center [237, 171] width 317 height 36
click at [229, 168] on input "**********" at bounding box center [237, 171] width 317 height 36
type input "*********"
click at [237, 578] on button "Save Changes" at bounding box center [237, 578] width 317 height 36
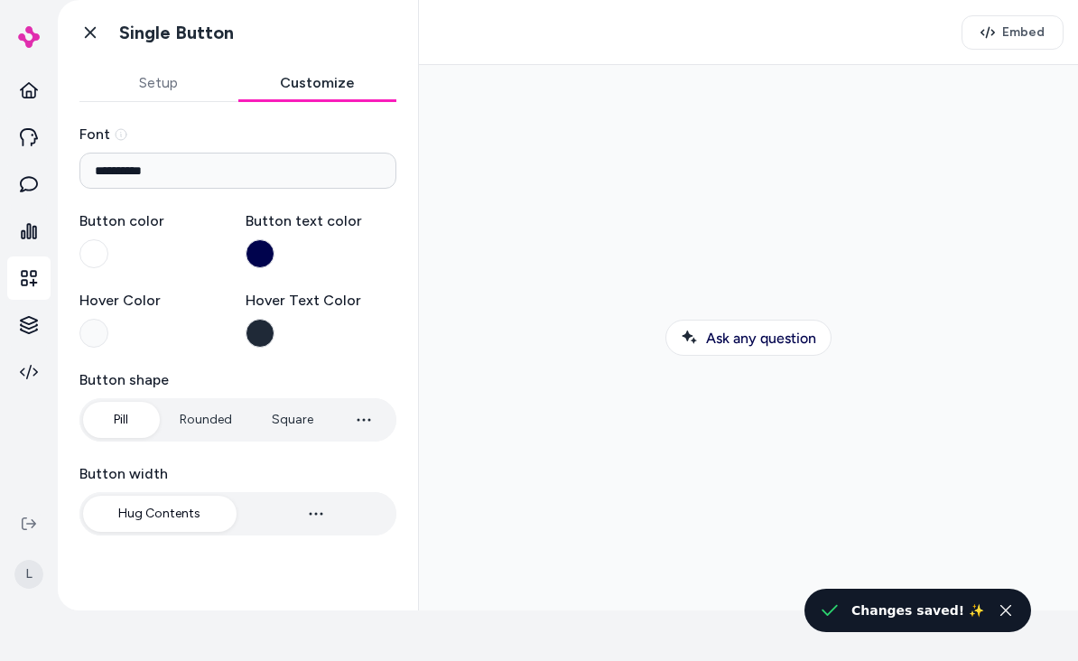
click at [117, 132] on icon at bounding box center [121, 134] width 14 height 14
click at [260, 339] on button "Hover Text Color" at bounding box center [259, 333] width 29 height 29
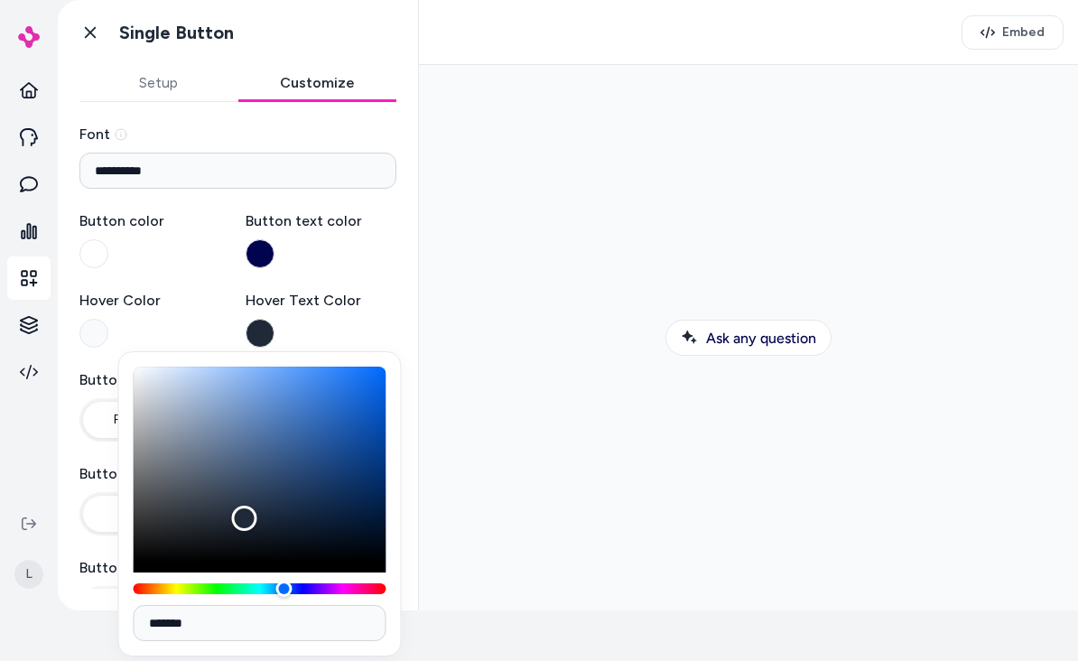
click at [276, 619] on input "*******" at bounding box center [260, 623] width 253 height 36
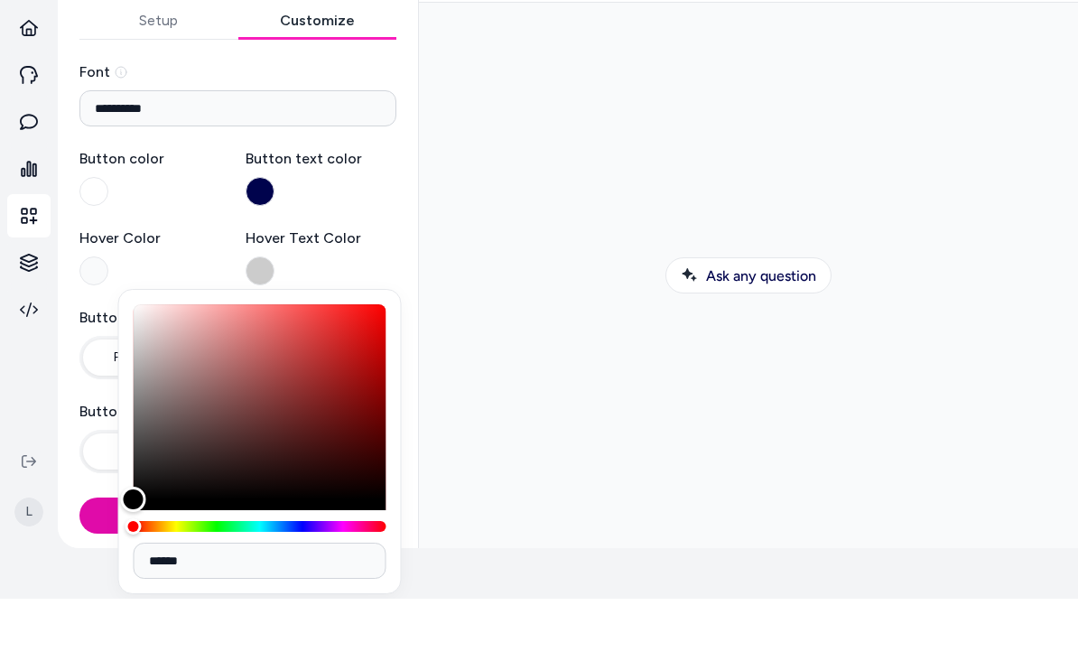
type input "*******"
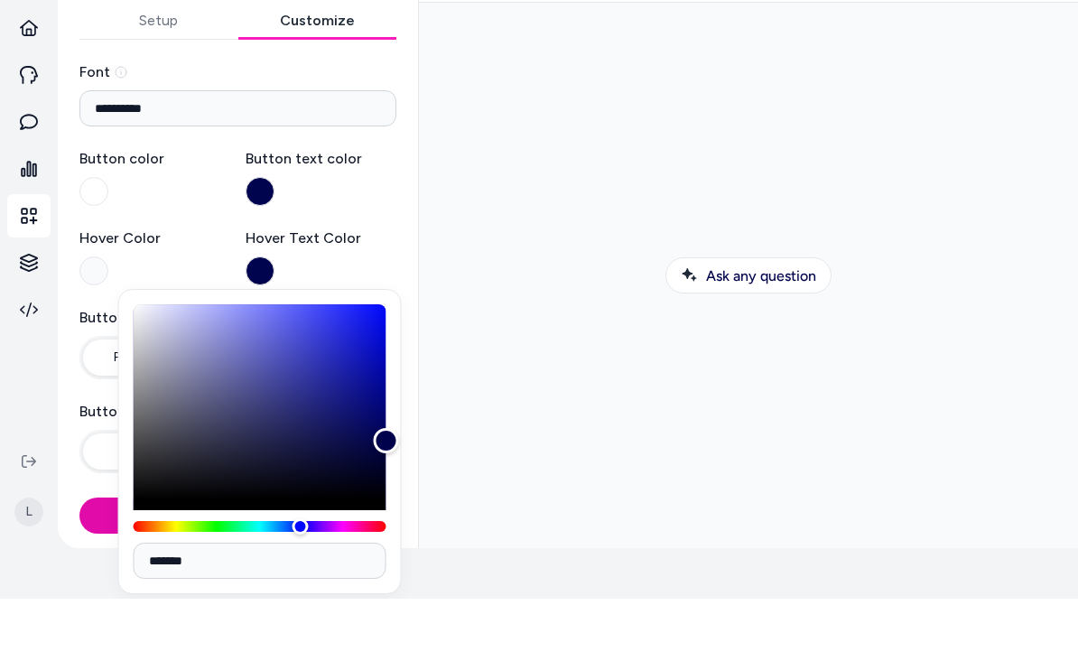
click at [159, 153] on input "*********" at bounding box center [237, 171] width 317 height 36
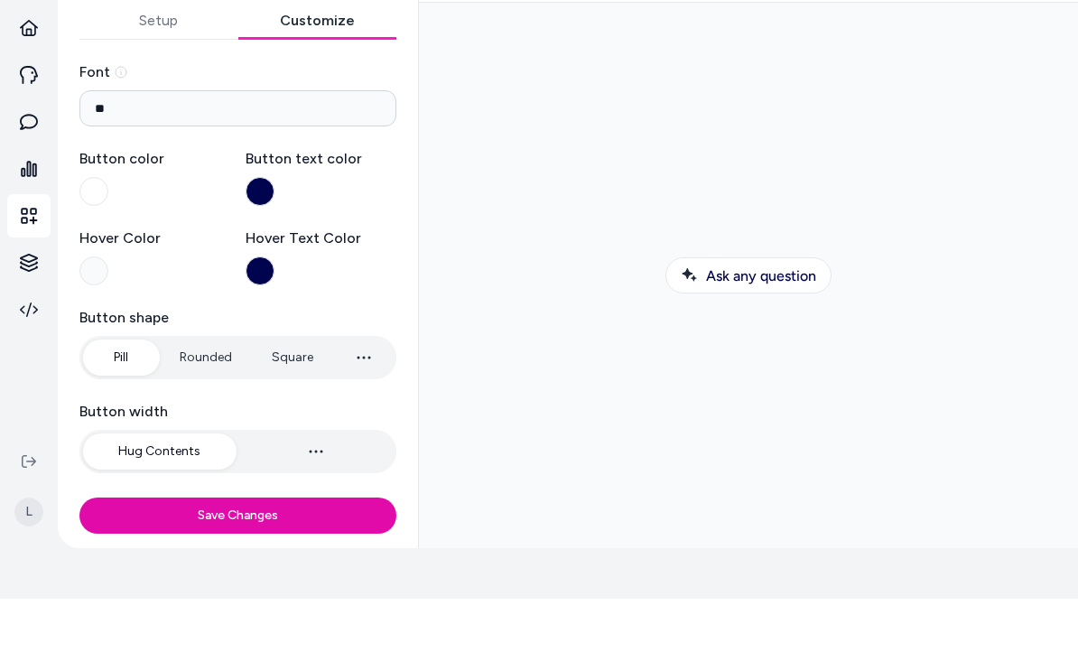
type input "*"
click at [141, 124] on label "Font" at bounding box center [237, 135] width 317 height 22
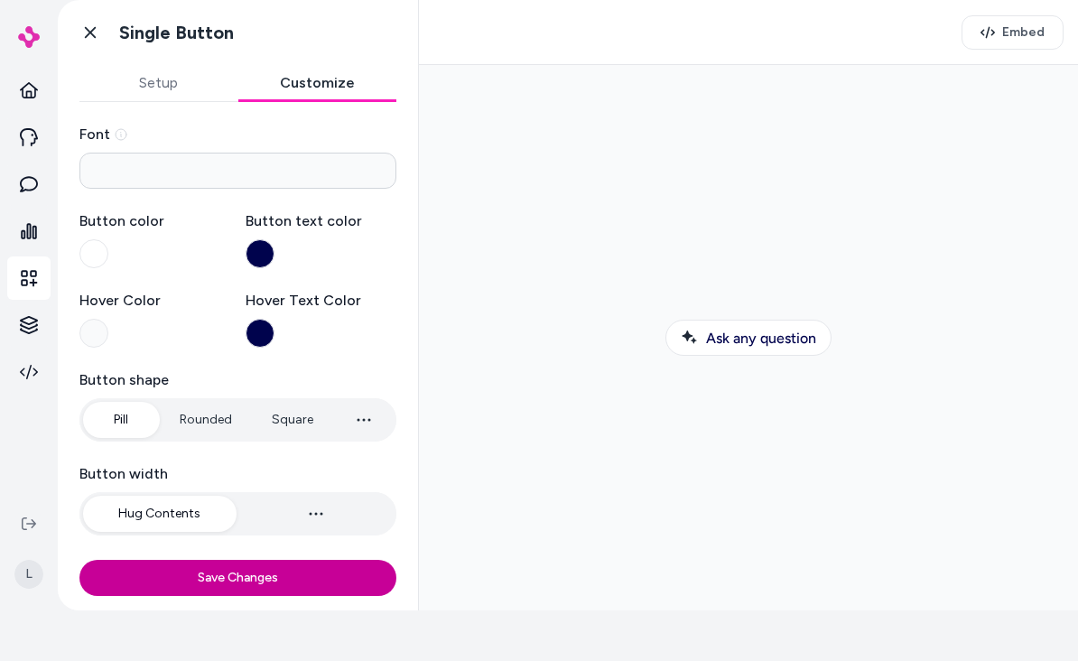
click at [194, 586] on button "Save Changes" at bounding box center [237, 578] width 317 height 36
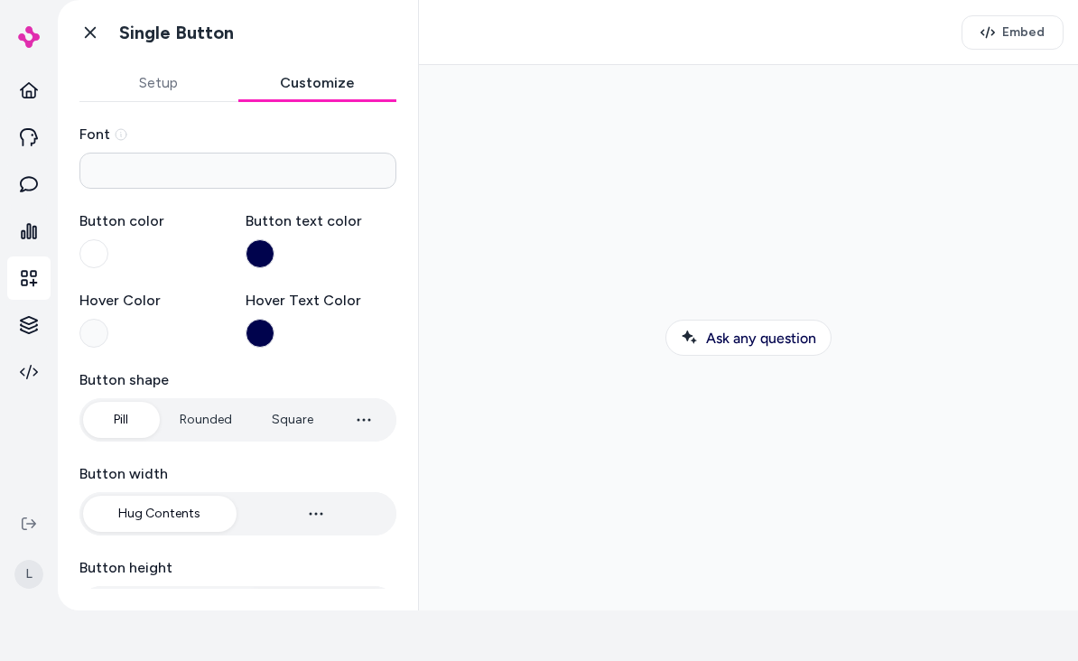
click at [94, 167] on input at bounding box center [237, 171] width 317 height 36
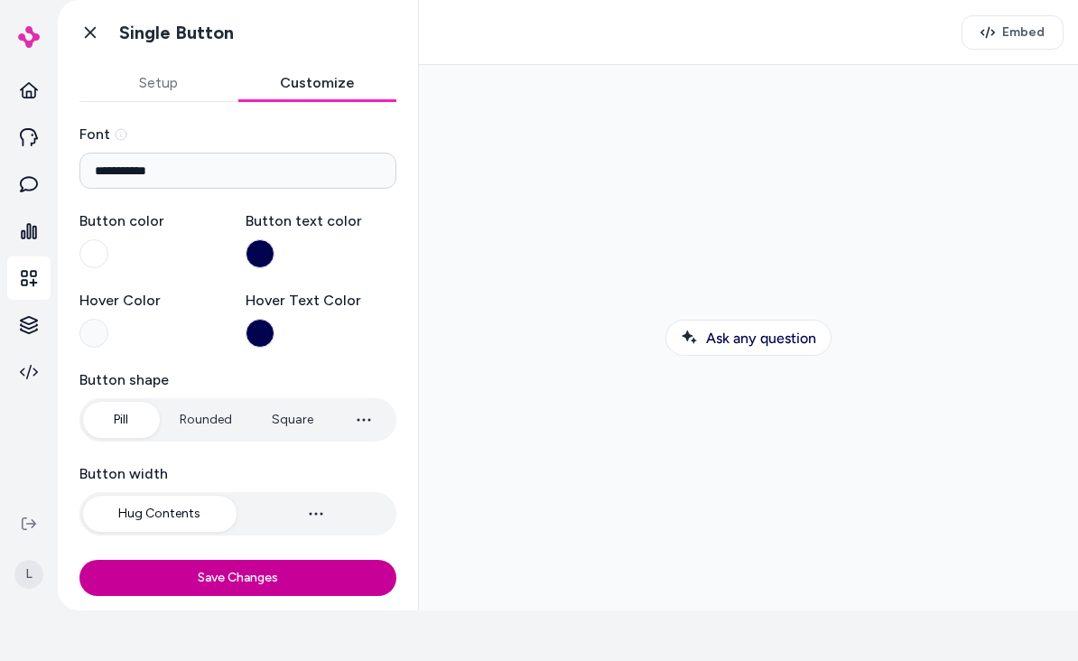
type input "**********"
click at [320, 583] on button "Save Changes" at bounding box center [237, 578] width 317 height 36
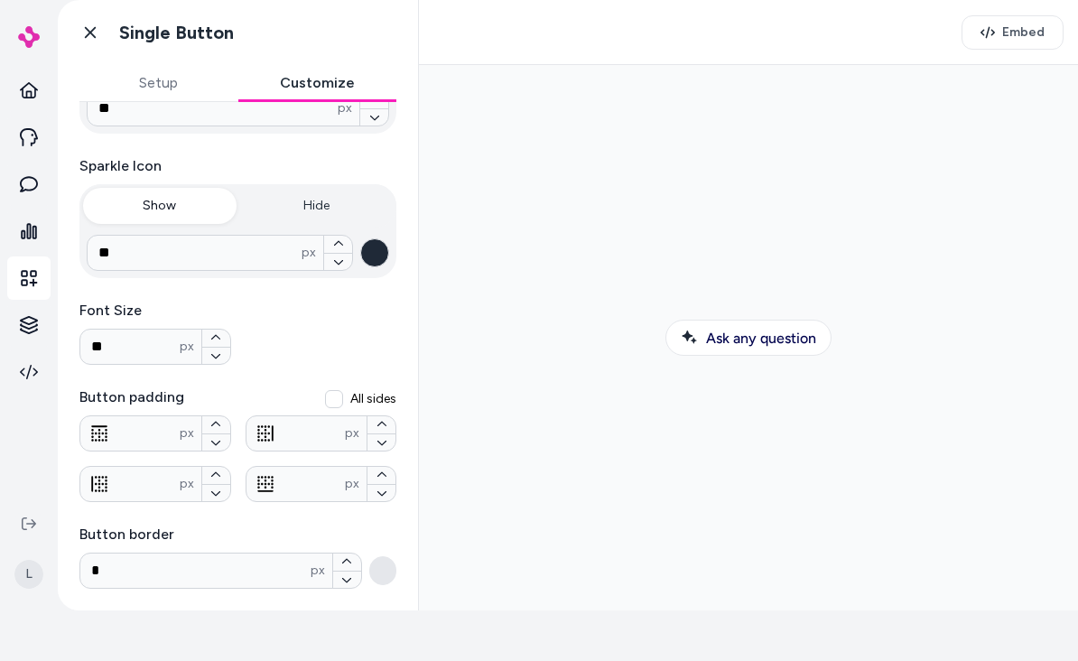
scroll to position [546, 0]
click at [88, 35] on icon at bounding box center [90, 33] width 11 height 12
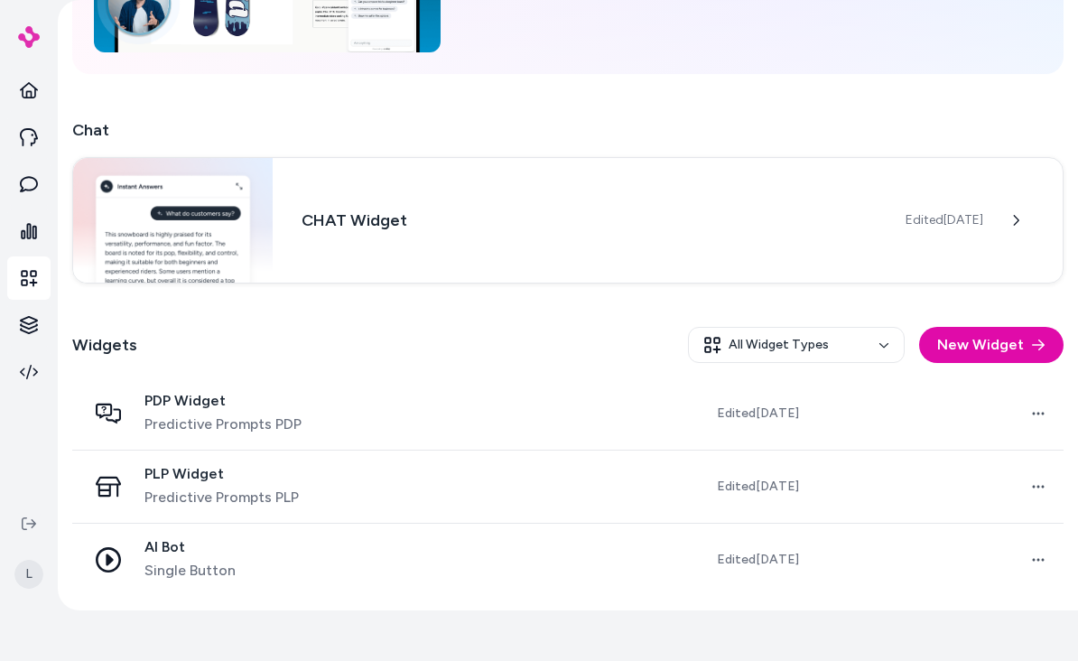
scroll to position [229, 0]
click at [1030, 358] on button "New Widget" at bounding box center [991, 345] width 144 height 36
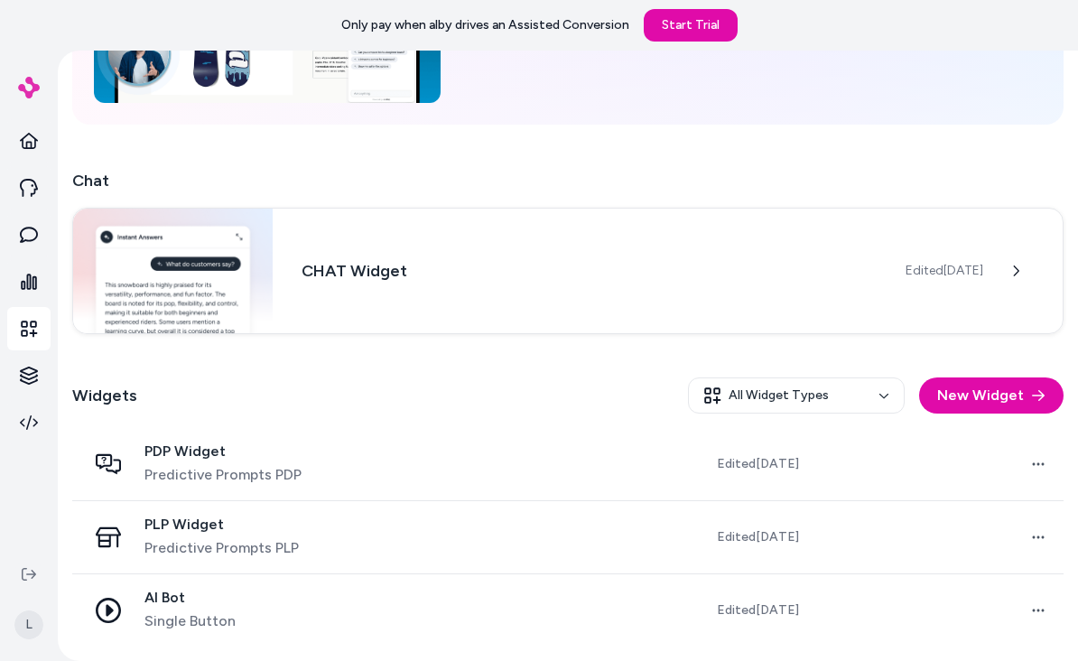
scroll to position [229, 0]
click at [1014, 287] on button at bounding box center [1019, 269] width 36 height 36
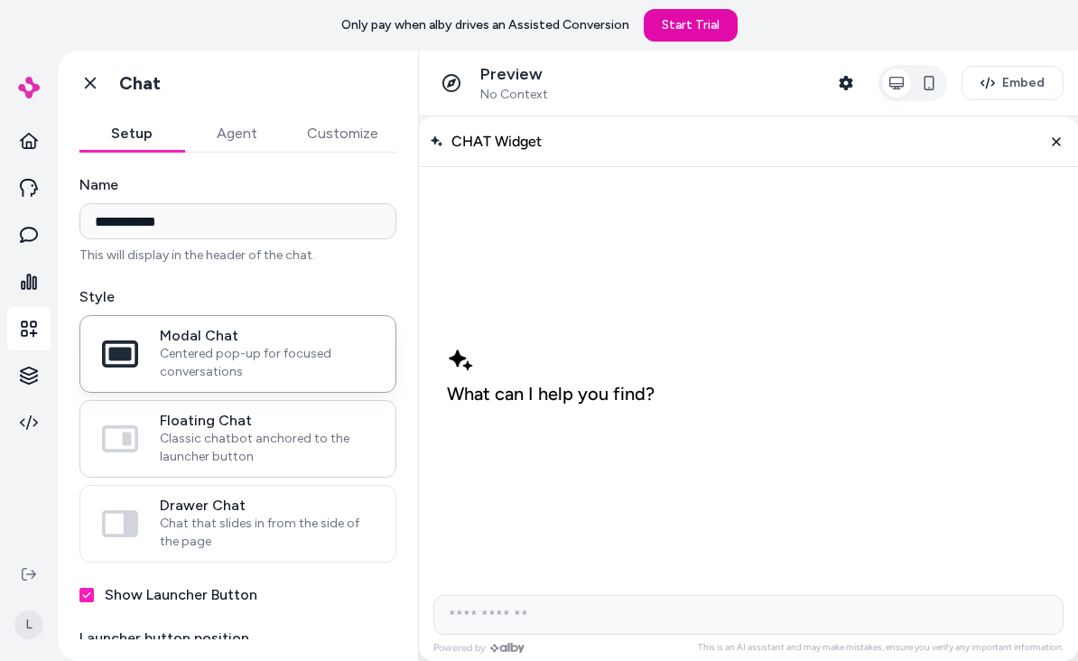
click at [175, 430] on span "Classic chatbot anchored to the launcher button" at bounding box center [267, 448] width 214 height 36
click at [0, 0] on button "Floating Chat Classic chatbot anchored to the launcher button" at bounding box center [0, 0] width 0 height 0
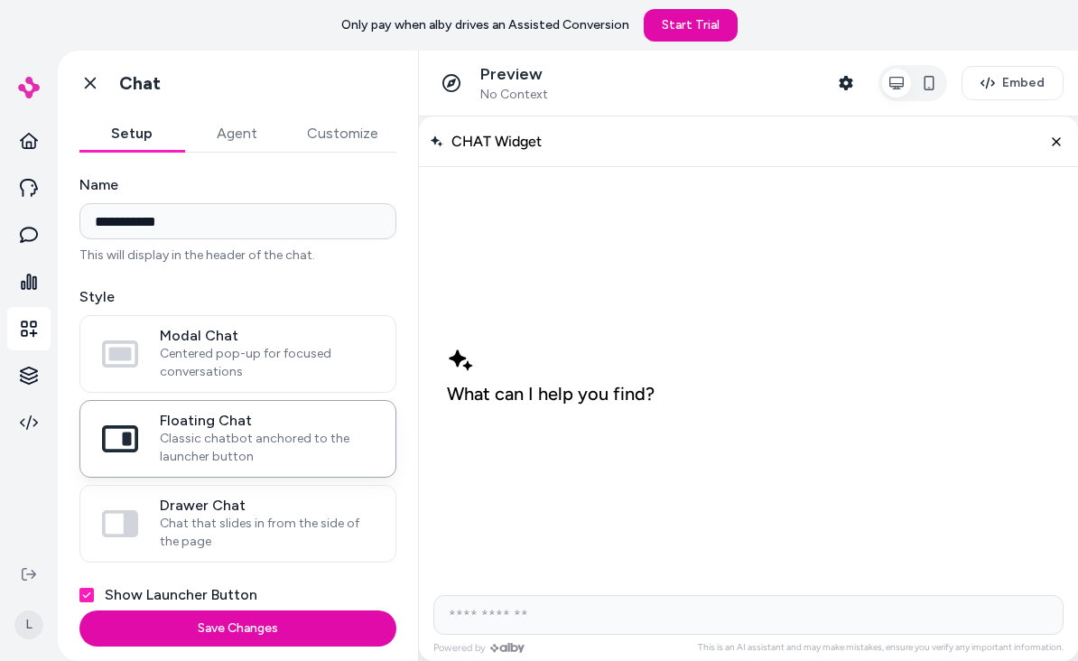
click at [225, 134] on button "Agent" at bounding box center [236, 134] width 105 height 36
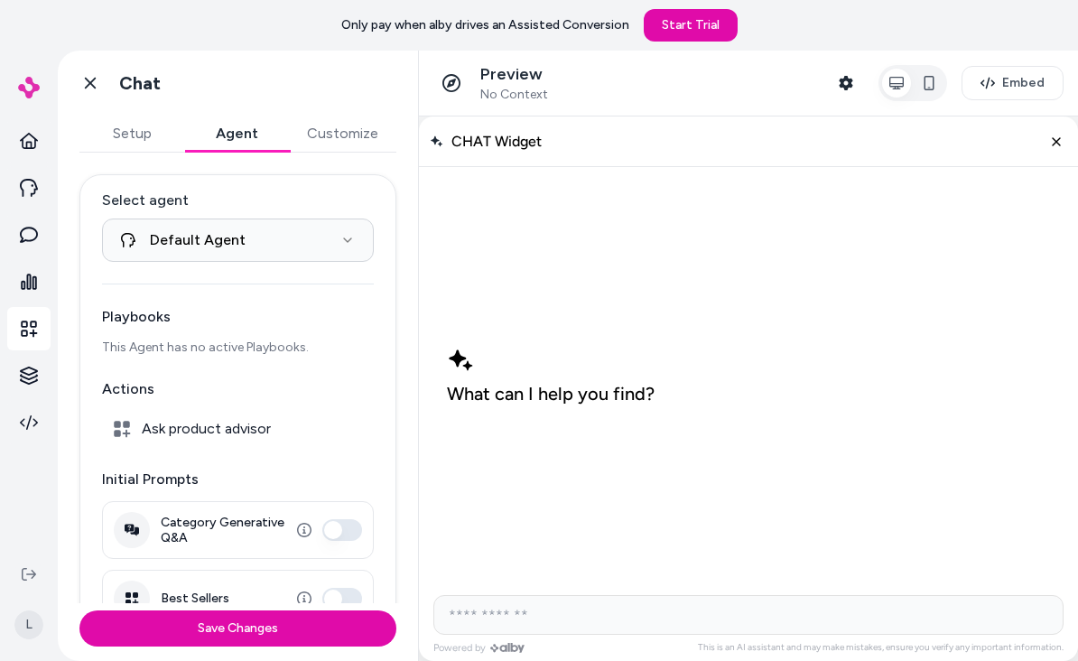
click at [112, 129] on button "Setup" at bounding box center [131, 134] width 105 height 36
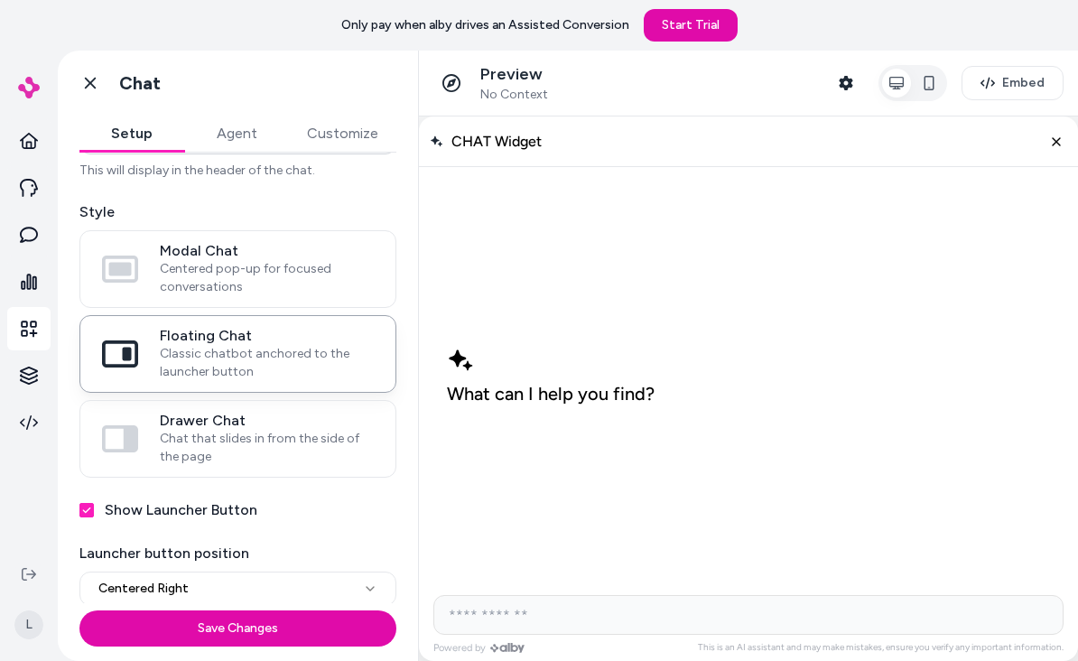
scroll to position [86, 0]
click at [162, 255] on span "Modal Chat" at bounding box center [267, 250] width 214 height 18
click at [0, 0] on button "Modal Chat Centered pop-up for focused conversations" at bounding box center [0, 0] width 0 height 0
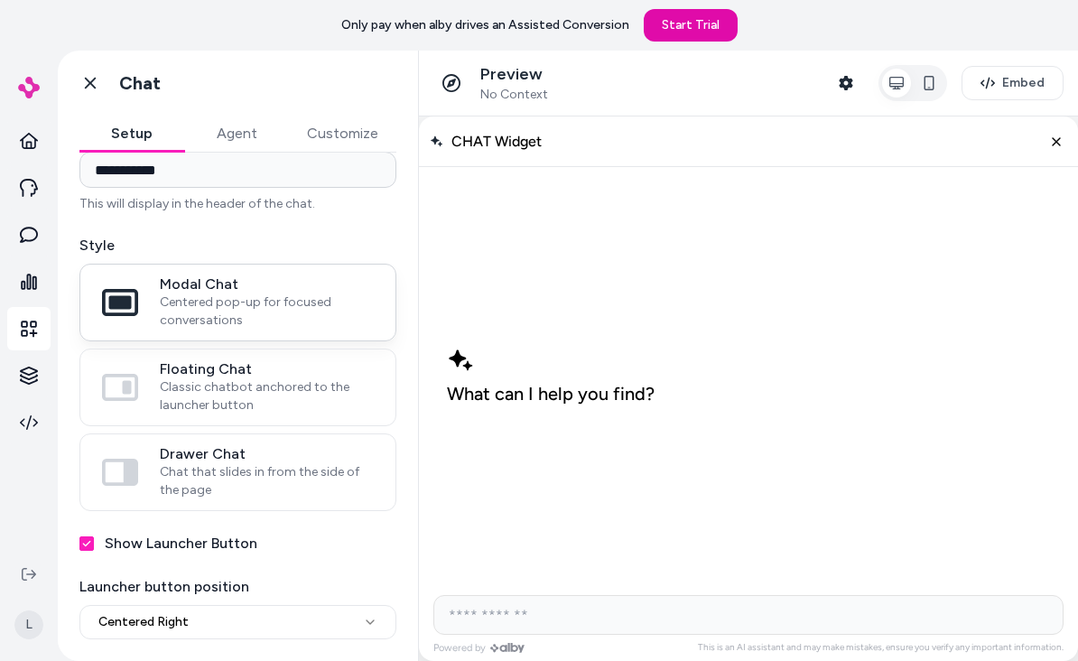
scroll to position [51, 0]
click at [98, 169] on input "**********" at bounding box center [237, 170] width 317 height 36
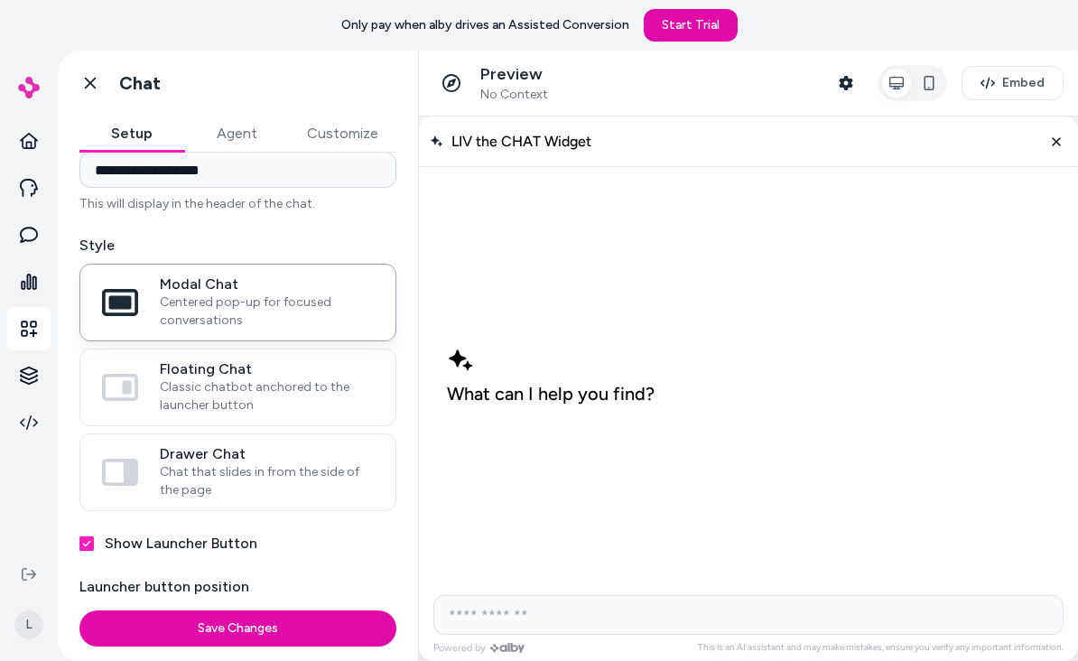
click at [258, 168] on input "**********" at bounding box center [237, 170] width 317 height 36
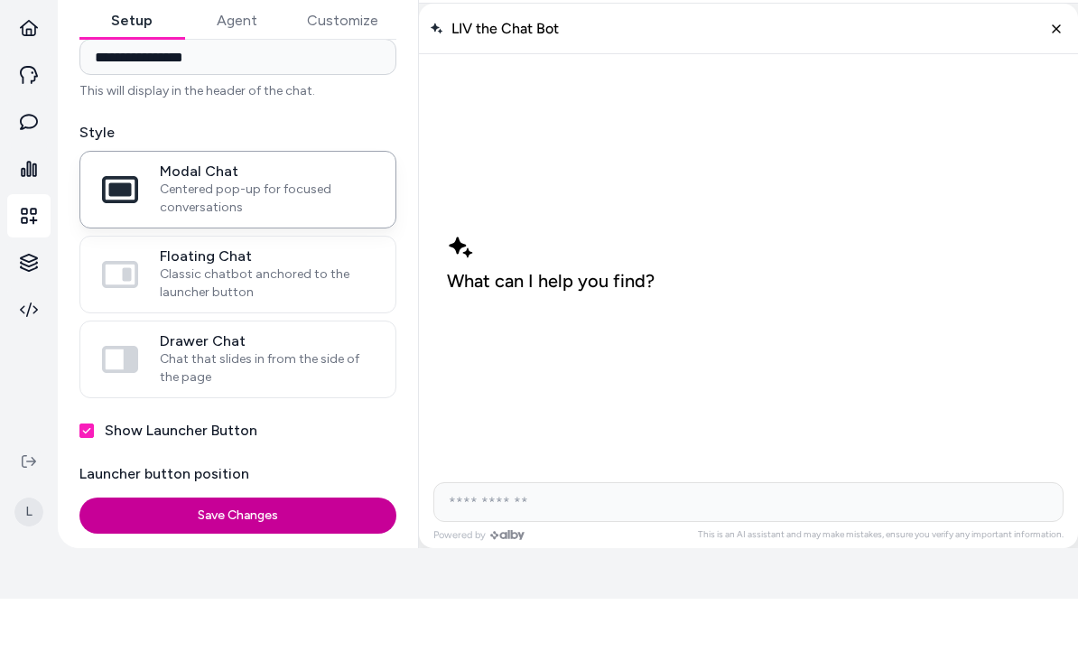
type input "**********"
click at [186, 560] on button "Save Changes" at bounding box center [237, 578] width 317 height 36
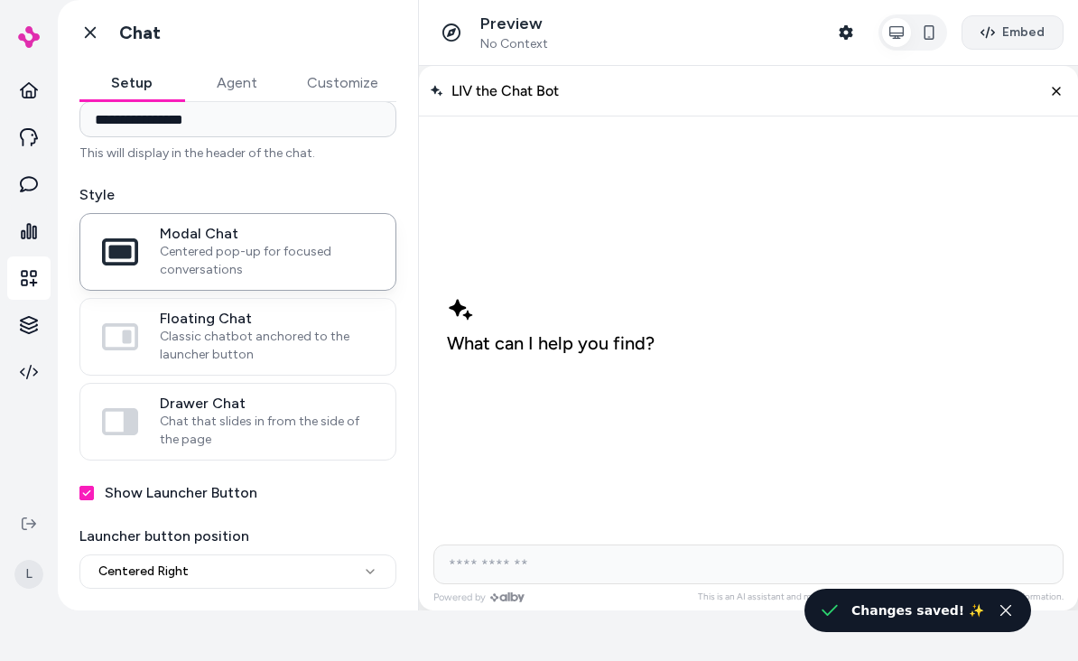
click at [1015, 31] on span "Embed" at bounding box center [1023, 32] width 42 height 18
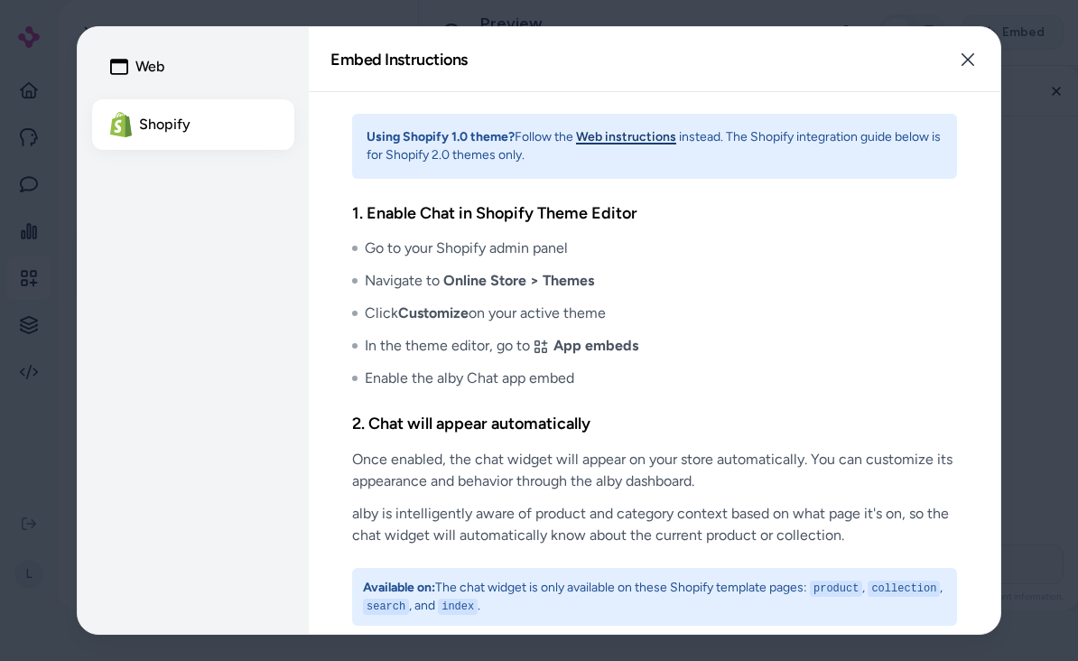
scroll to position [0, 0]
click at [965, 63] on icon "button" at bounding box center [967, 59] width 14 height 14
